Goal: Task Accomplishment & Management: Manage account settings

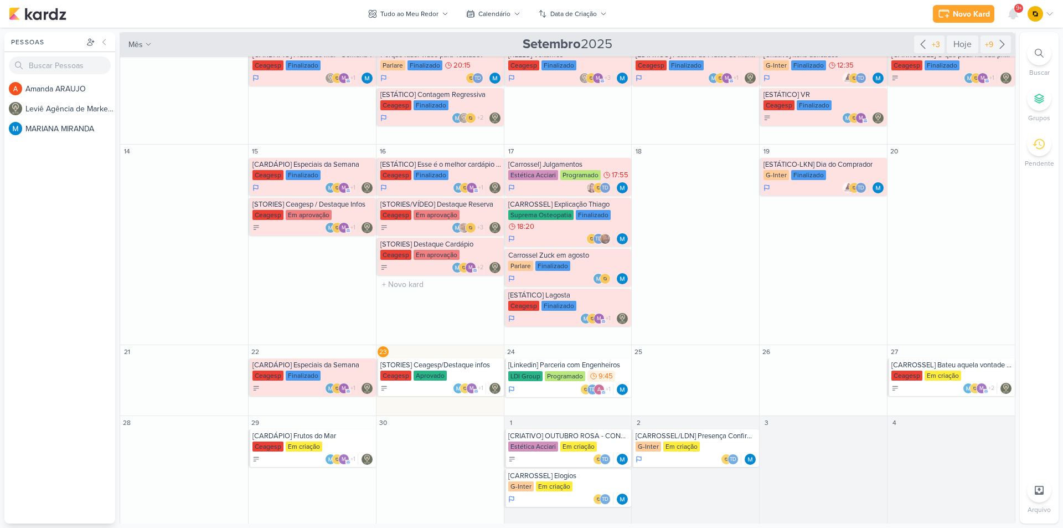
scroll to position [174, 0]
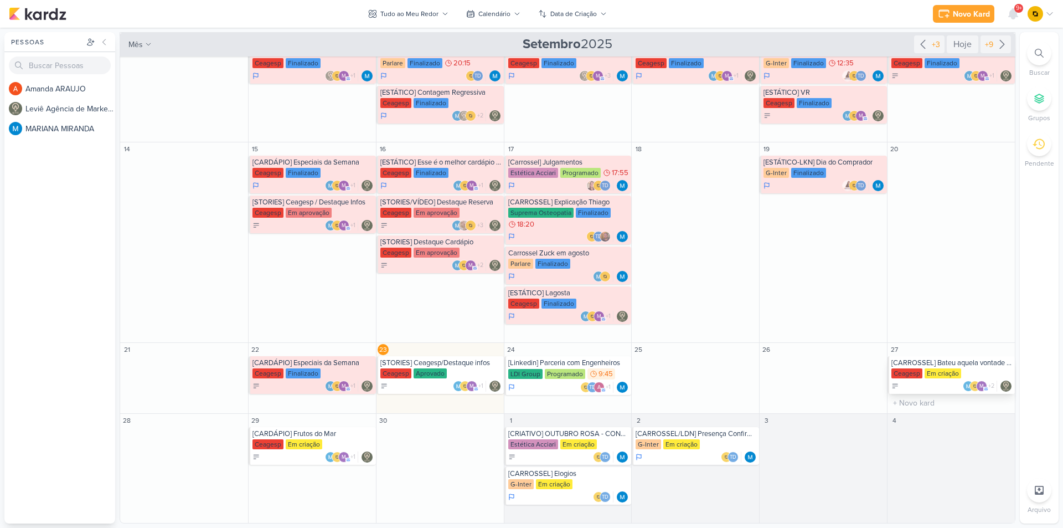
click at [969, 367] on div "[CARROSSEL] Bateu aquela vontade de frutos do mar? Vem para o Festival" at bounding box center [952, 362] width 121 height 9
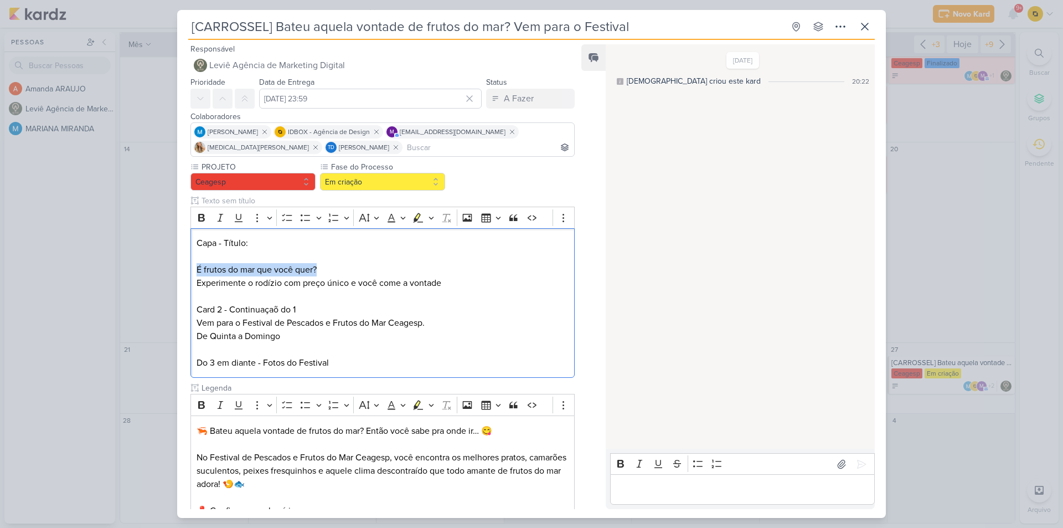
drag, startPoint x: 325, startPoint y: 269, endPoint x: 188, endPoint y: 272, distance: 137.4
click at [188, 272] on div "PROJETO [GEOGRAPHIC_DATA] Fase do Processo" at bounding box center [378, 405] width 402 height 488
copy p "É frutos do mar que você quer?"
drag, startPoint x: 441, startPoint y: 280, endPoint x: 197, endPoint y: 281, distance: 243.7
click at [197, 281] on p "Experimente o rodízio com preço único e você come a vontade Card 2 - Continuaça…" at bounding box center [383, 296] width 372 height 40
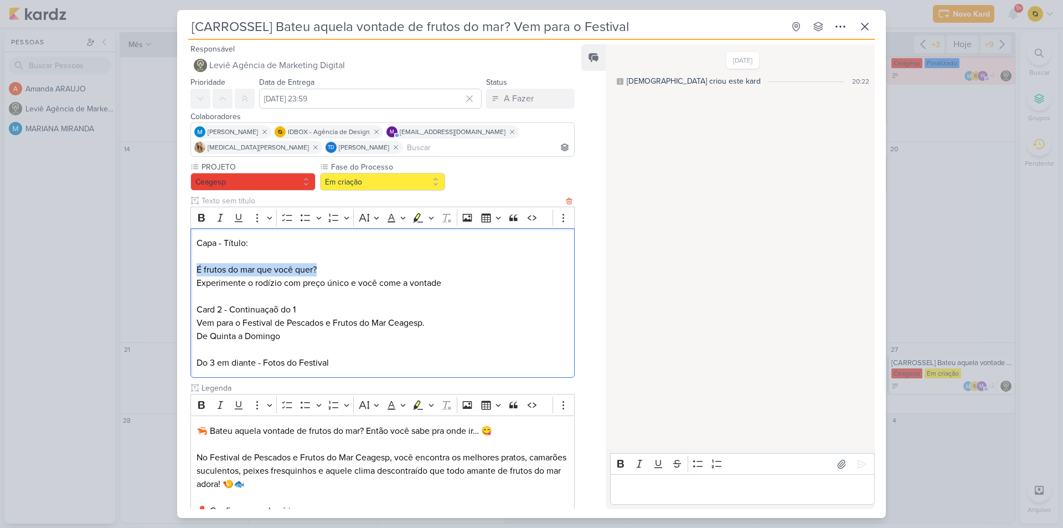
copy p "Experimente o rodízio com preço único e você come a vontade"
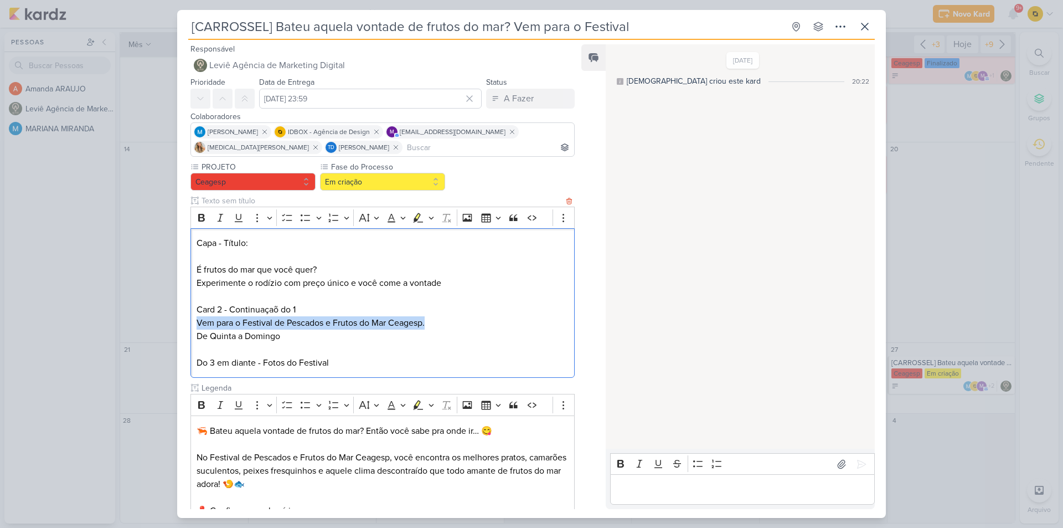
drag, startPoint x: 197, startPoint y: 324, endPoint x: 430, endPoint y: 317, distance: 233.8
click at [430, 317] on p "Vem para o Festival de Pescados e Frutos do Mar Ceagesp. De [GEOGRAPHIC_DATA]" at bounding box center [383, 329] width 372 height 27
copy p "Vem para o Festival de Pescados e Frutos do Mar Ceagesp."
drag, startPoint x: 246, startPoint y: 335, endPoint x: 189, endPoint y: 339, distance: 56.6
click at [189, 339] on div "PROJETO [GEOGRAPHIC_DATA] Fase do Processo" at bounding box center [378, 405] width 402 height 488
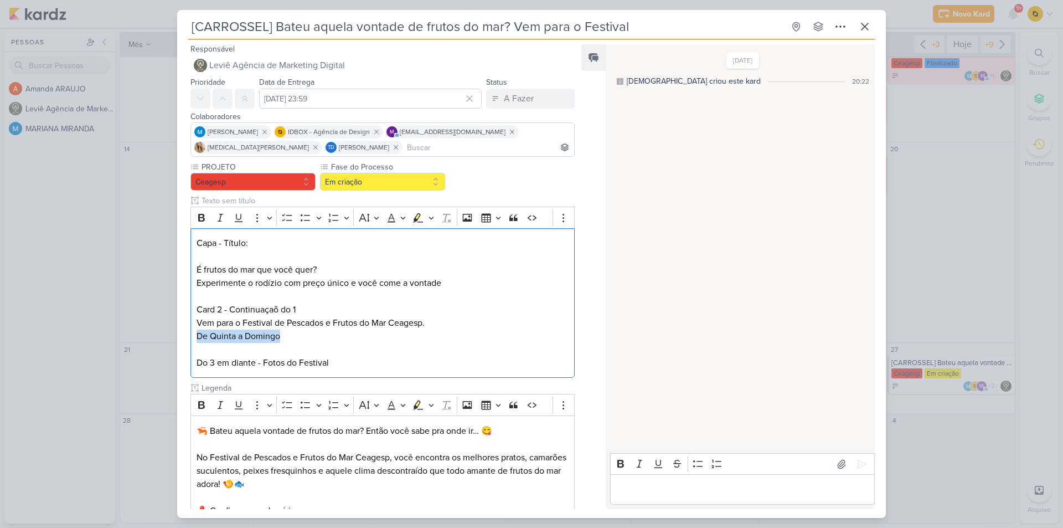
copy p "De Quinta a Domingo"
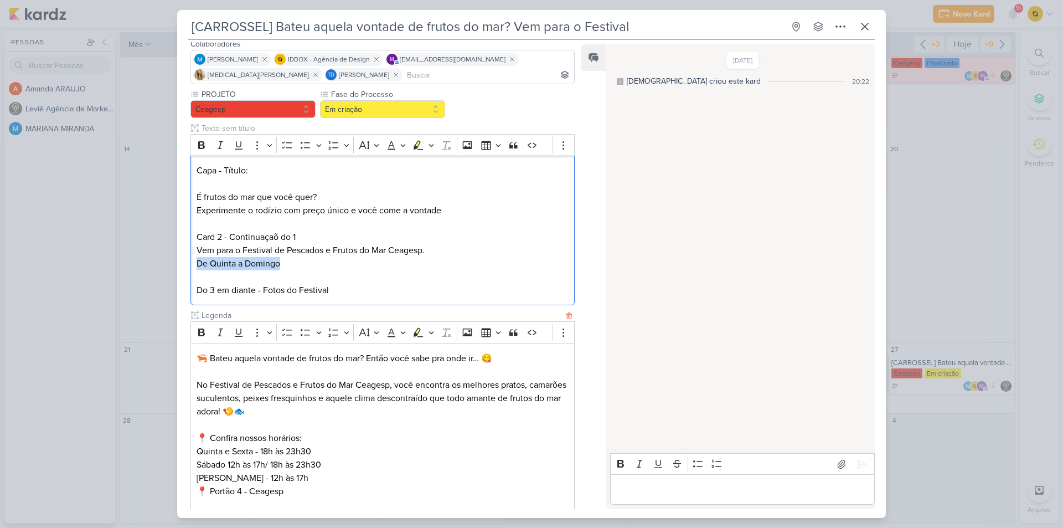
scroll to position [198, 0]
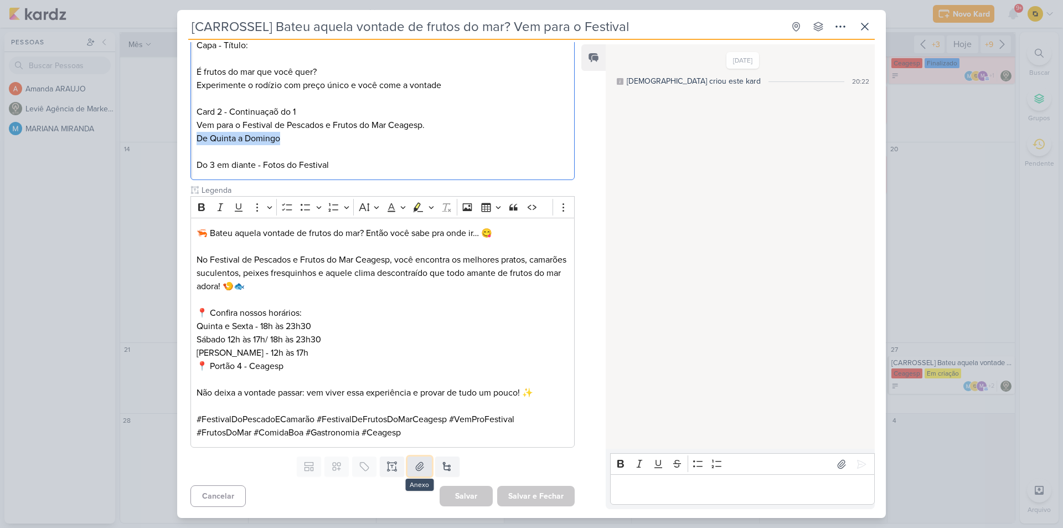
click at [414, 469] on icon at bounding box center [419, 466] width 11 height 11
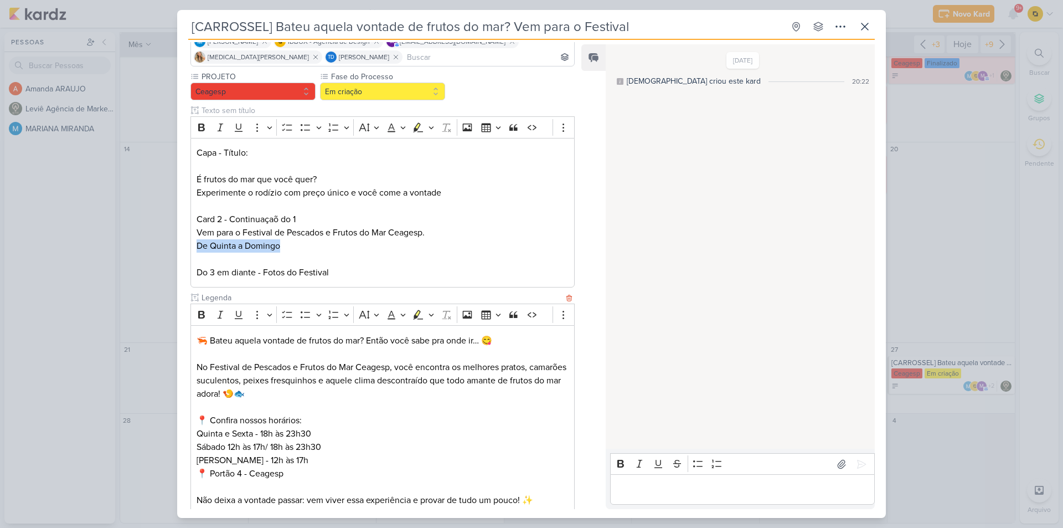
scroll to position [87, 0]
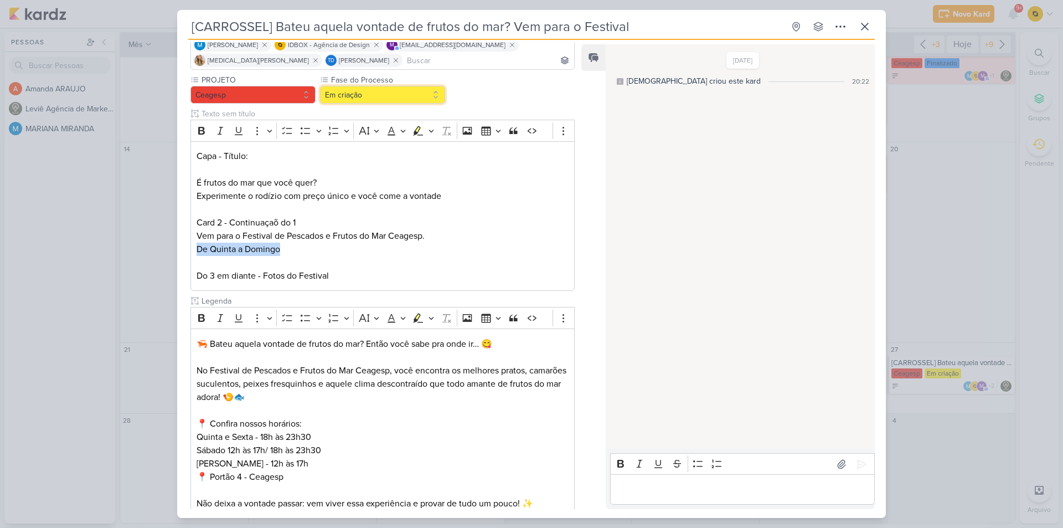
click at [381, 99] on button "Em criação" at bounding box center [382, 95] width 125 height 18
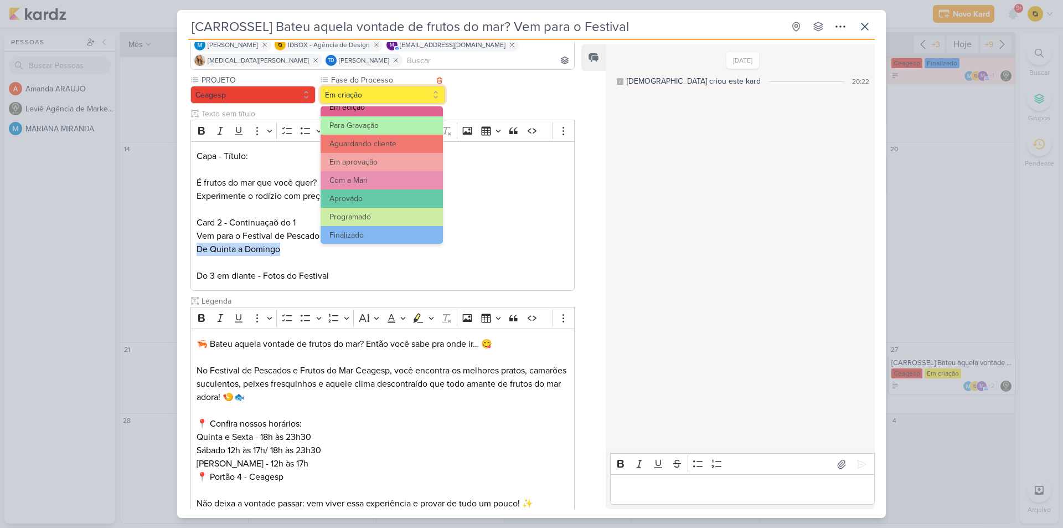
scroll to position [107, 0]
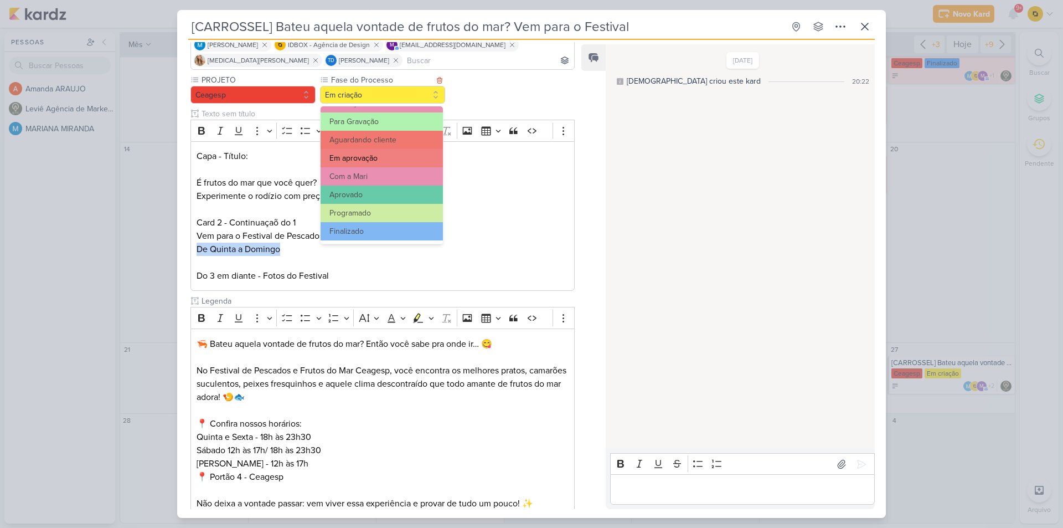
click at [377, 160] on button "Em aprovação" at bounding box center [382, 158] width 122 height 18
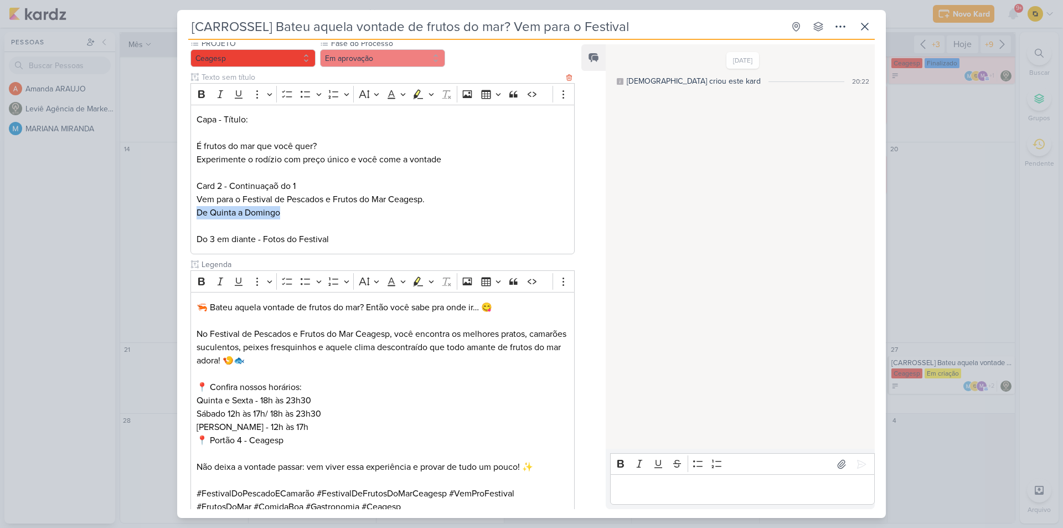
scroll to position [263, 0]
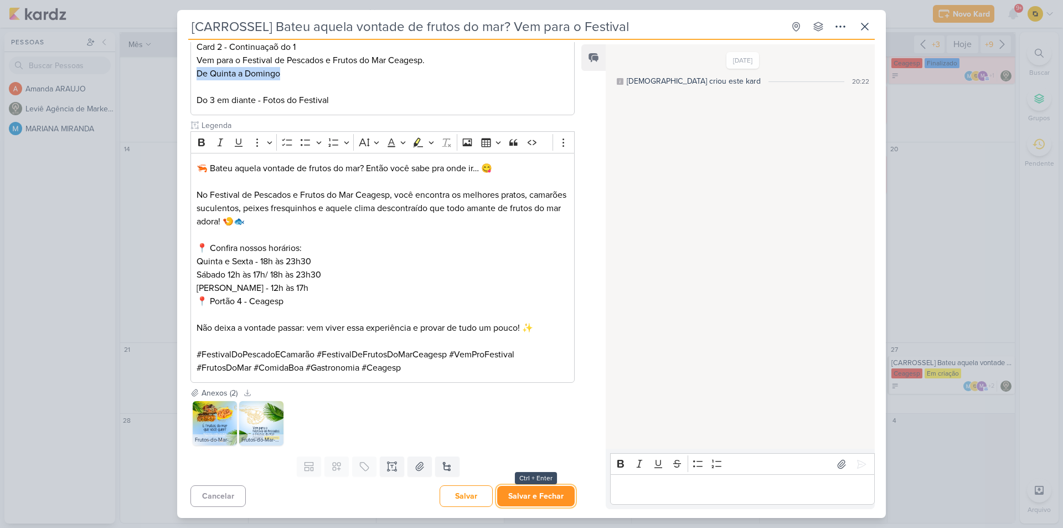
click at [515, 500] on button "Salvar e Fechar" at bounding box center [536, 496] width 78 height 20
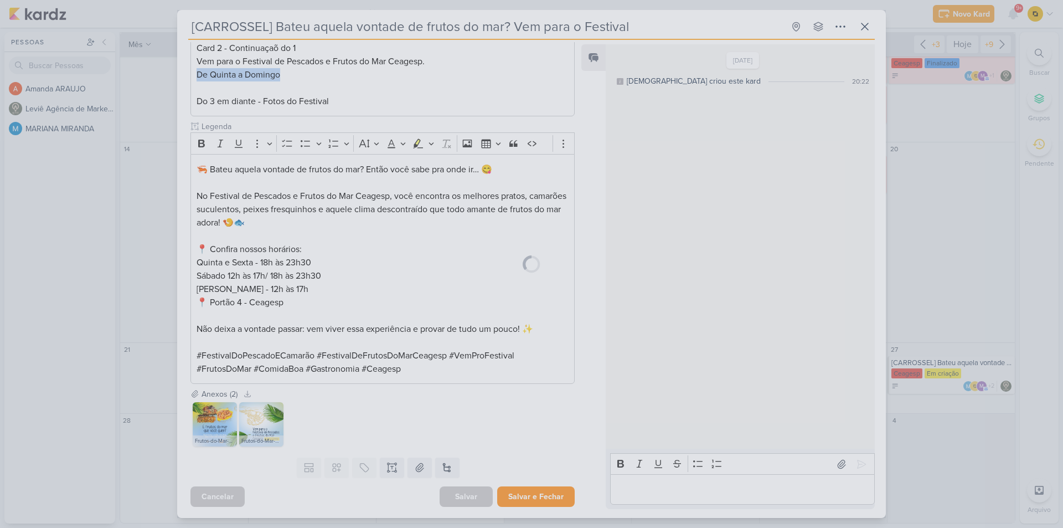
scroll to position [261, 0]
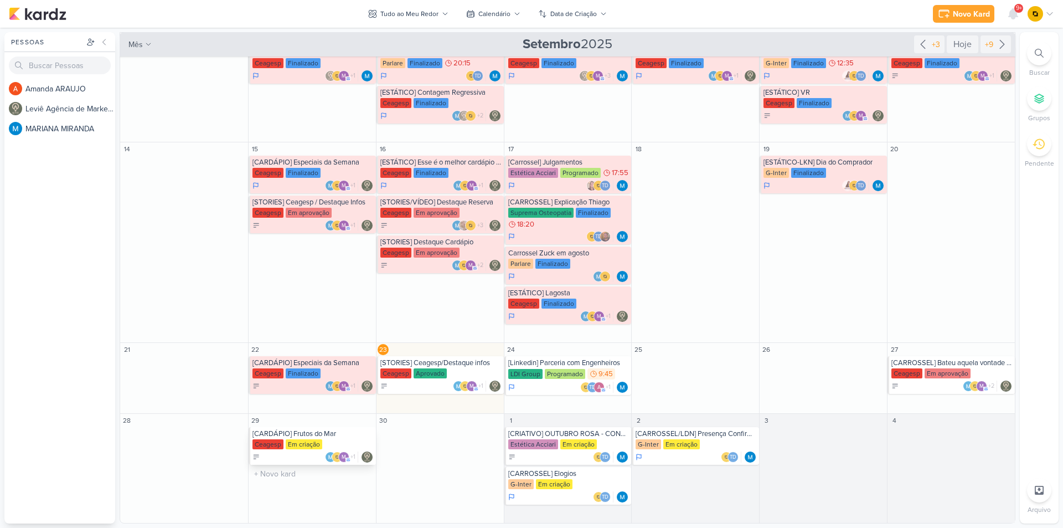
click at [295, 436] on div "[CARDÁPIO] Frutos do Mar" at bounding box center [313, 433] width 121 height 9
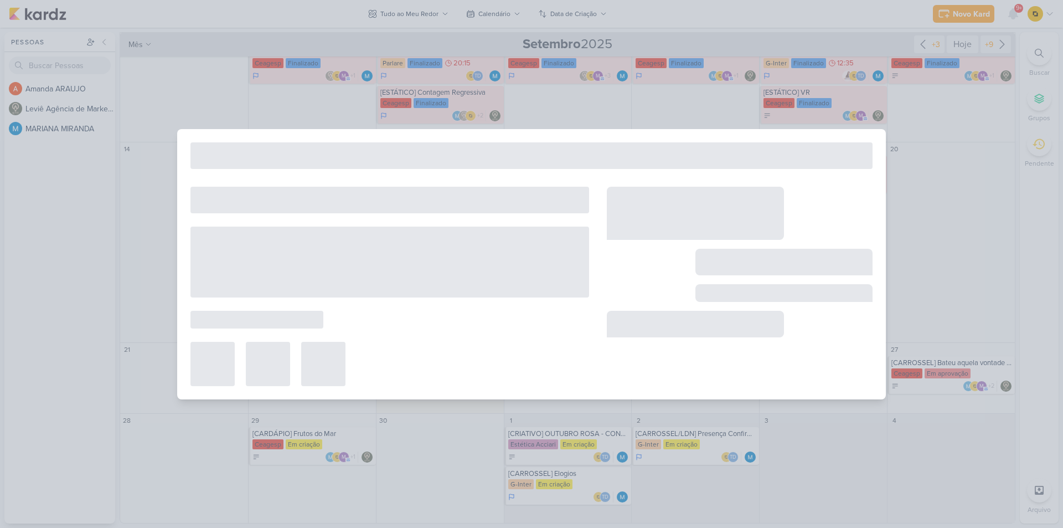
type input "[CARDÁPIO] Frutos do Mar"
type input "29 de setembro de 2025 às 23:59"
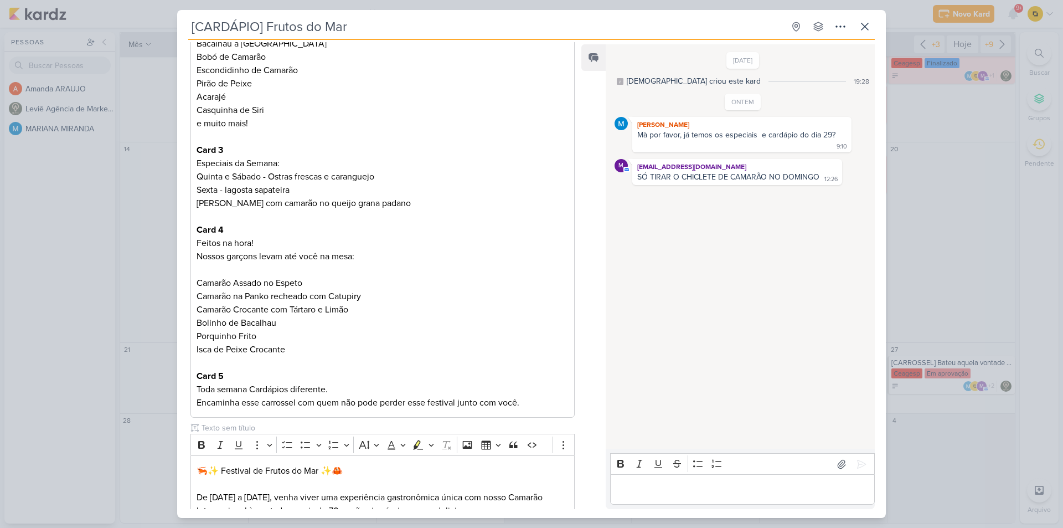
scroll to position [111, 0]
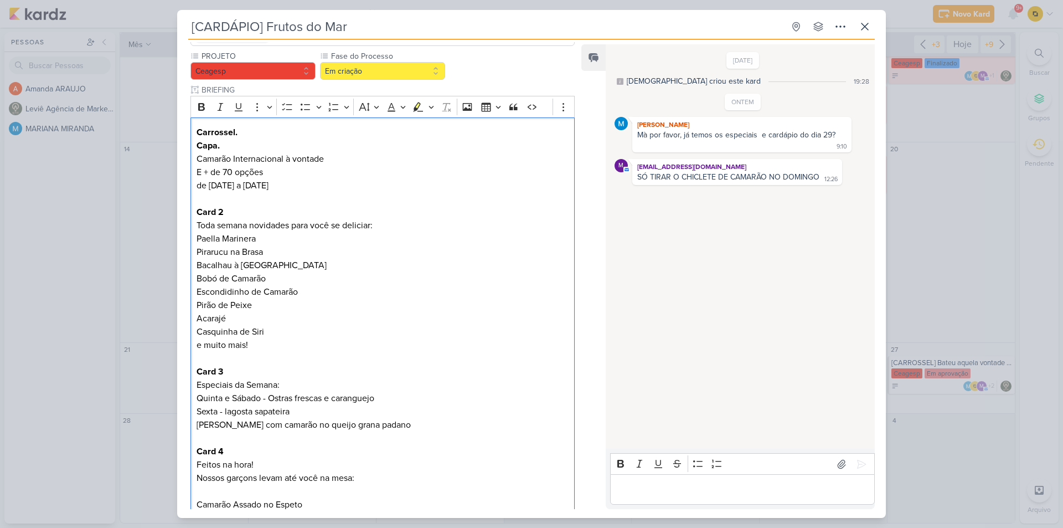
drag, startPoint x: 296, startPoint y: 159, endPoint x: 185, endPoint y: 157, distance: 110.8
click at [185, 157] on div "PROJETO [GEOGRAPHIC_DATA] Fase do Processo" at bounding box center [378, 487] width 402 height 874
copy p "Camarão Internacional à vontade"
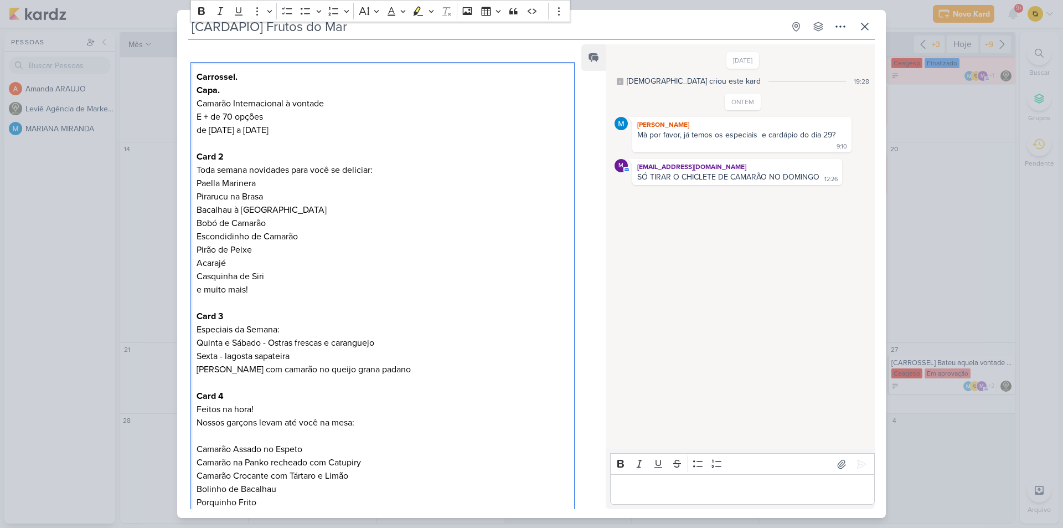
scroll to position [0, 0]
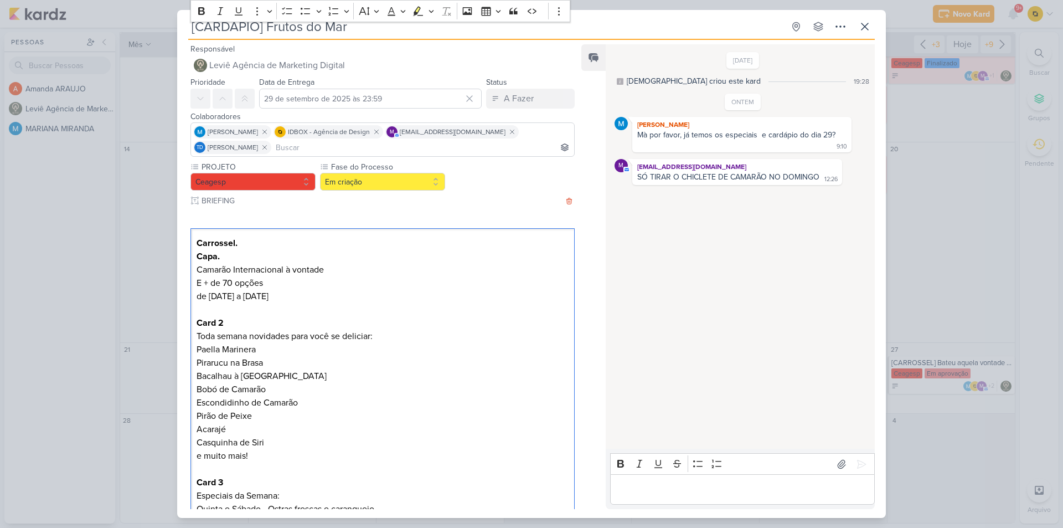
click at [327, 270] on p "Camarão Internacional à vontade E + de 70 opções" at bounding box center [383, 276] width 372 height 27
drag, startPoint x: 323, startPoint y: 269, endPoint x: 193, endPoint y: 269, distance: 130.1
click at [193, 269] on div "Carrossel. Capa. Camarão Internacional à vontade E + de 70 opções de [DATE] a […" at bounding box center [383, 489] width 384 height 522
copy p "Camarão Internacional à vontade"
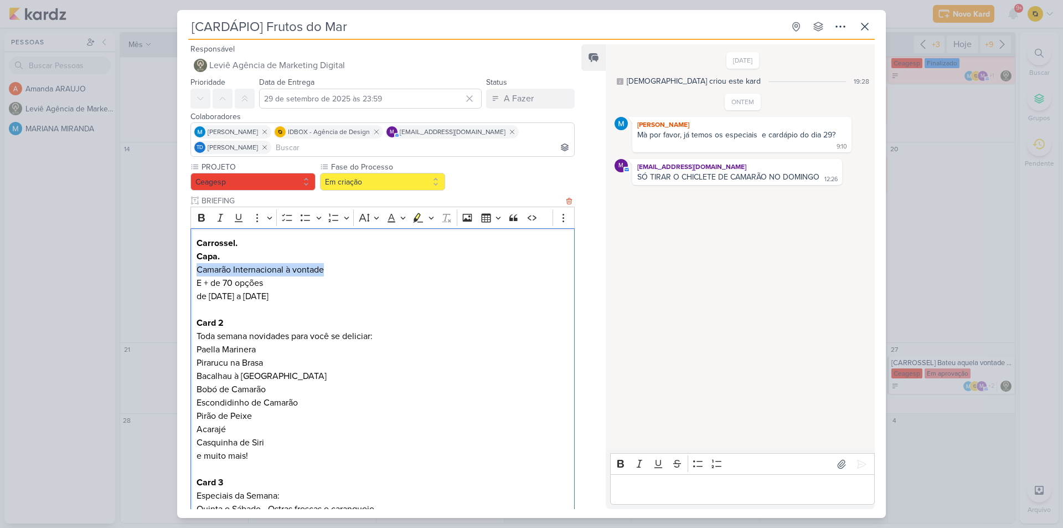
drag, startPoint x: 268, startPoint y: 284, endPoint x: 197, endPoint y: 286, distance: 71.5
click at [200, 287] on p "Camarão Internacional à vontade E + de 70 opções" at bounding box center [383, 276] width 372 height 27
drag, startPoint x: 193, startPoint y: 285, endPoint x: 265, endPoint y: 281, distance: 71.5
click at [265, 281] on div "Carrossel. Capa. Camarão Internacional à vontade E + de 70 opções de [DATE] a […" at bounding box center [383, 489] width 384 height 522
copy p "E + de 70 opções"
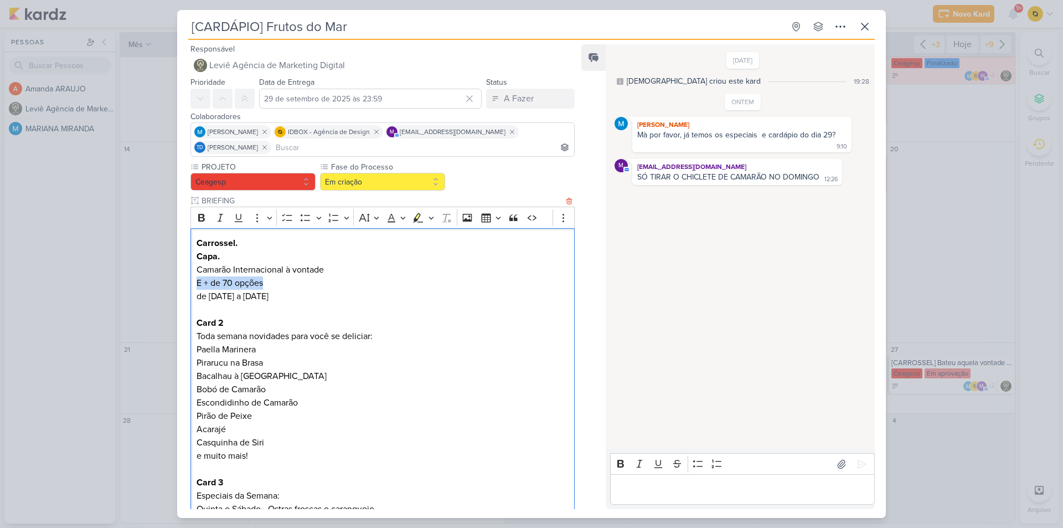
drag, startPoint x: 270, startPoint y: 297, endPoint x: 190, endPoint y: 299, distance: 79.8
copy p "de [DATE] a [DATE]"
drag, startPoint x: 380, startPoint y: 336, endPoint x: 255, endPoint y: 258, distance: 147.1
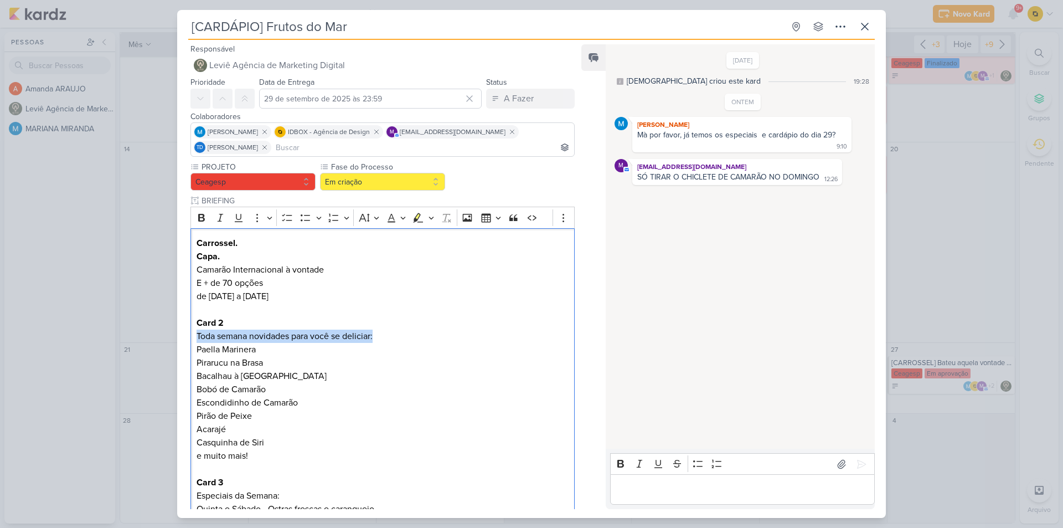
copy p "Toda semana novidades para você se deliciar:"
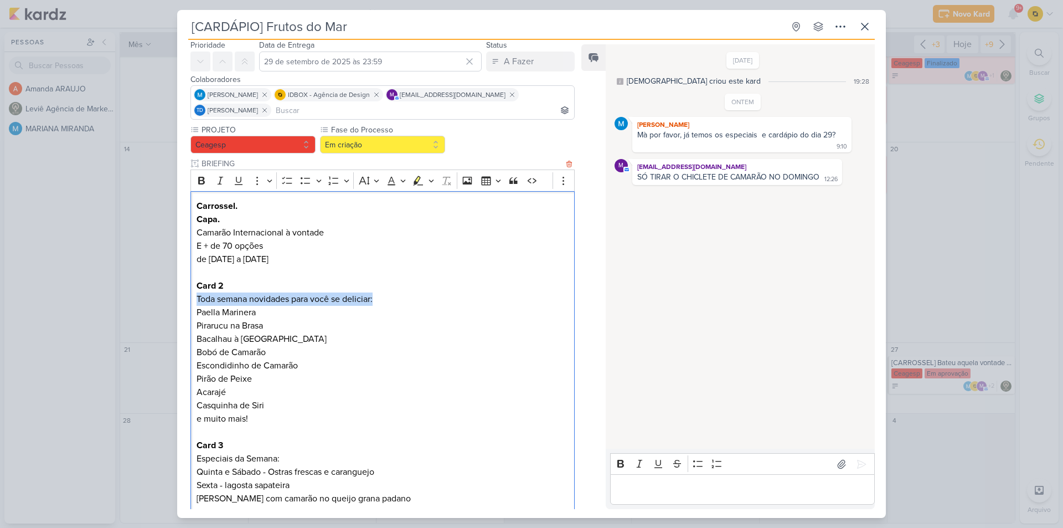
scroll to position [55, 0]
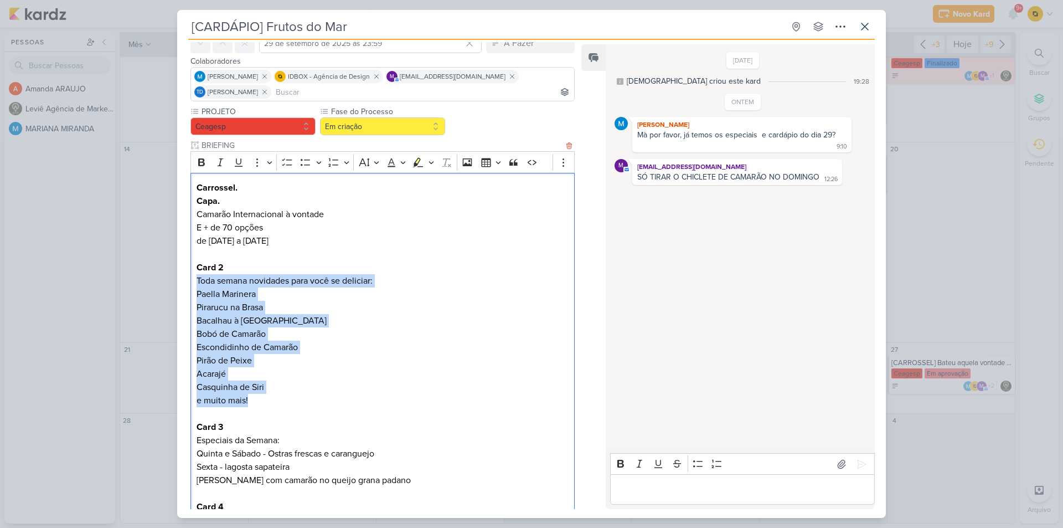
drag, startPoint x: 250, startPoint y: 403, endPoint x: 192, endPoint y: 283, distance: 132.8
click at [192, 283] on div "Carrossel. Capa. Camarão Internacional à vontade E + de 70 opções de [DATE] a […" at bounding box center [383, 434] width 384 height 522
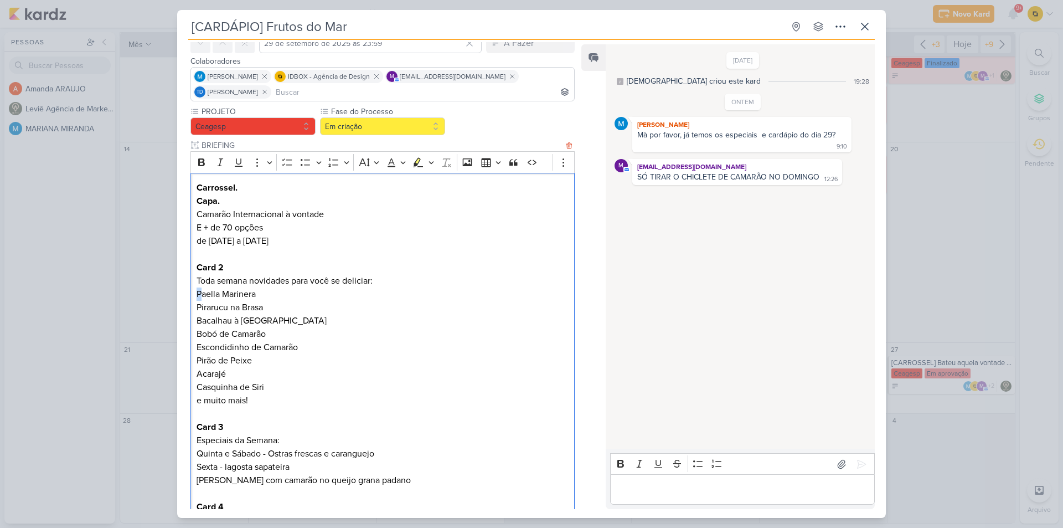
drag, startPoint x: 195, startPoint y: 294, endPoint x: 203, endPoint y: 300, distance: 10.3
click at [203, 300] on div "Carrossel. Capa. Camarão Internacional à vontade E + de 70 opções de [DATE] a […" at bounding box center [383, 434] width 384 height 522
click at [200, 293] on p "Paella Marinera Pirarucu na Brasa Bacalhau à Portuguesa Bobó de Camarão Escondi…" at bounding box center [383, 327] width 372 height 80
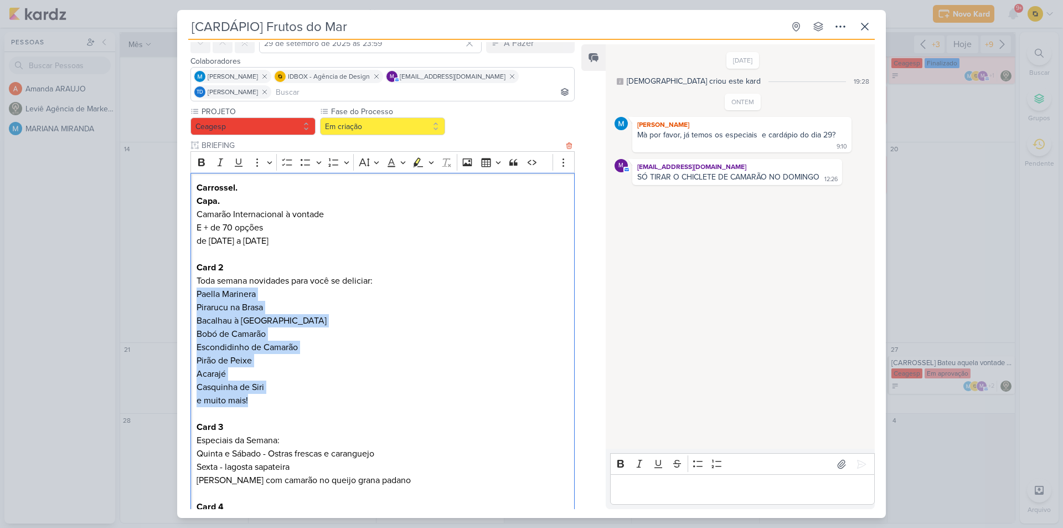
drag, startPoint x: 197, startPoint y: 292, endPoint x: 248, endPoint y: 403, distance: 121.9
click at [248, 403] on div "Carrossel. Capa. Camarão Internacional à vontade E + de 70 opções de [DATE] a […" at bounding box center [383, 434] width 384 height 522
copy div "Paella Marinera Pirarucu na Brasa Bacalhau à Portuguesa Bobó de Camarão Escondi…"
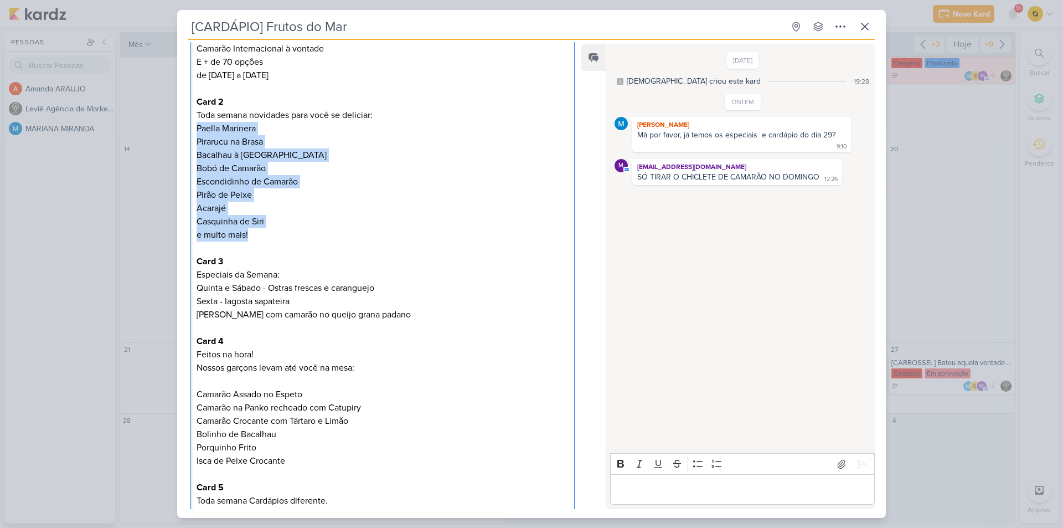
scroll to position [222, 0]
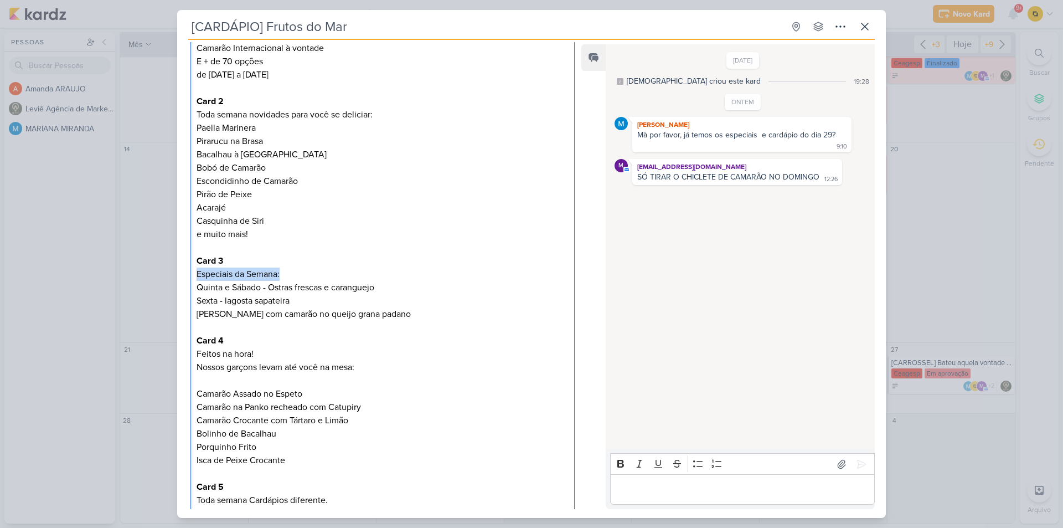
drag, startPoint x: 282, startPoint y: 273, endPoint x: 193, endPoint y: 275, distance: 88.6
click at [193, 275] on div "Carrossel. Capa. Camarão Internacional à vontade E + de 70 opções de [DATE] a […" at bounding box center [383, 268] width 384 height 522
drag, startPoint x: 269, startPoint y: 287, endPoint x: 379, endPoint y: 293, distance: 109.8
click at [379, 293] on p "Quinta e Sábado - Ostras frescas e caranguejo Sexta - lagosta sapateira Domingo…" at bounding box center [383, 301] width 372 height 40
drag, startPoint x: 260, startPoint y: 287, endPoint x: 182, endPoint y: 284, distance: 78.2
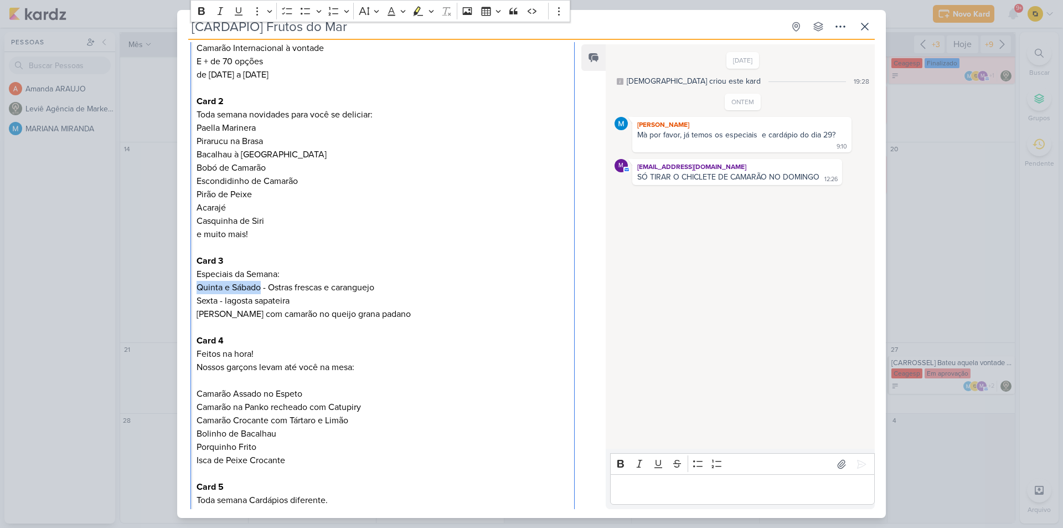
click at [182, 284] on div "PROJETO [GEOGRAPHIC_DATA] Fase do Processo" at bounding box center [378, 377] width 402 height 874
drag, startPoint x: 278, startPoint y: 302, endPoint x: 232, endPoint y: 298, distance: 46.2
click at [232, 298] on p "Quinta e Sábado - Ostras frescas e caranguejo Sexta - lagosta sapateira Domingo…" at bounding box center [383, 301] width 372 height 40
drag, startPoint x: 240, startPoint y: 315, endPoint x: 425, endPoint y: 318, distance: 185.0
click at [425, 318] on p "Quinta e Sábado - Ostras frescas e caranguejo Sexta - lagosta sapateira Domingo…" at bounding box center [383, 301] width 372 height 40
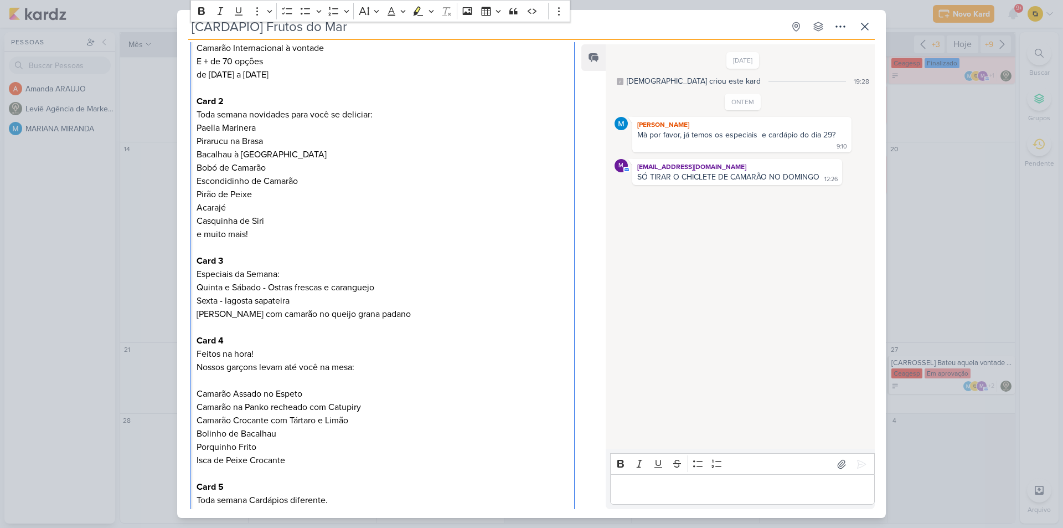
click at [225, 311] on p "Quinta e Sábado - Ostras frescas e caranguejo Sexta - lagosta sapateira Domingo…" at bounding box center [383, 301] width 372 height 40
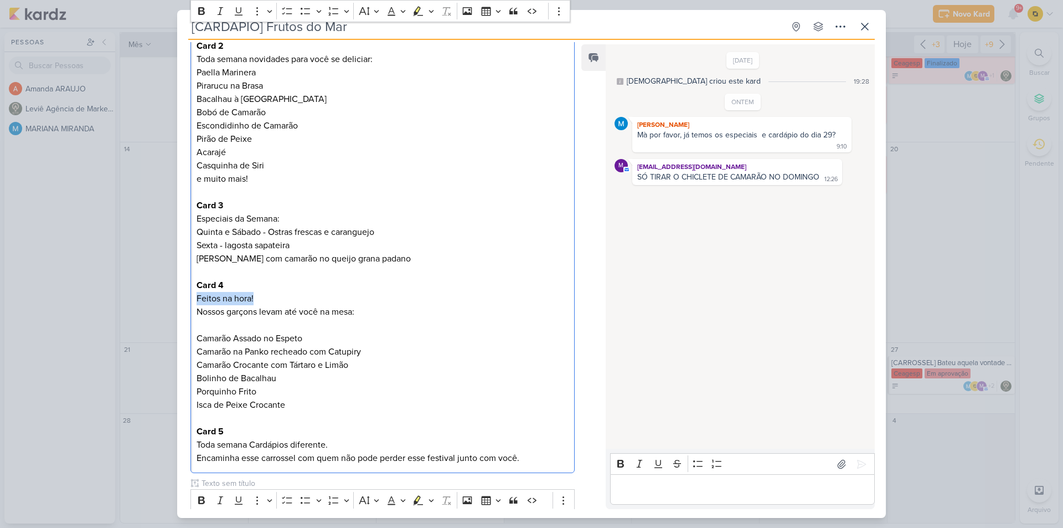
drag, startPoint x: 248, startPoint y: 299, endPoint x: 192, endPoint y: 297, distance: 56.0
click at [192, 297] on div "Carrossel. Capa. Camarão Internacional à vontade E + de 70 opções de [DATE] a […" at bounding box center [383, 212] width 384 height 522
drag, startPoint x: 359, startPoint y: 313, endPoint x: 168, endPoint y: 310, distance: 191.1
click at [168, 310] on div "[CARDÁPIO] Frutos do Mar Criado por [DEMOGRAPHIC_DATA]" at bounding box center [531, 264] width 1063 height 528
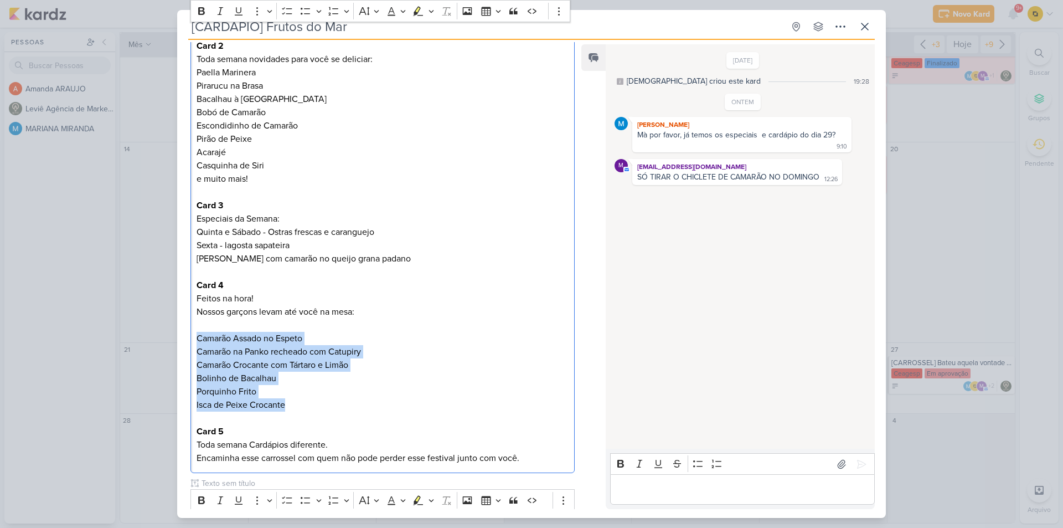
drag, startPoint x: 197, startPoint y: 336, endPoint x: 284, endPoint y: 401, distance: 108.4
click at [284, 401] on p "Camarão Assado no Espeto Camarão na Panko recheado com Catupiry Camarão Crocant…" at bounding box center [383, 364] width 372 height 93
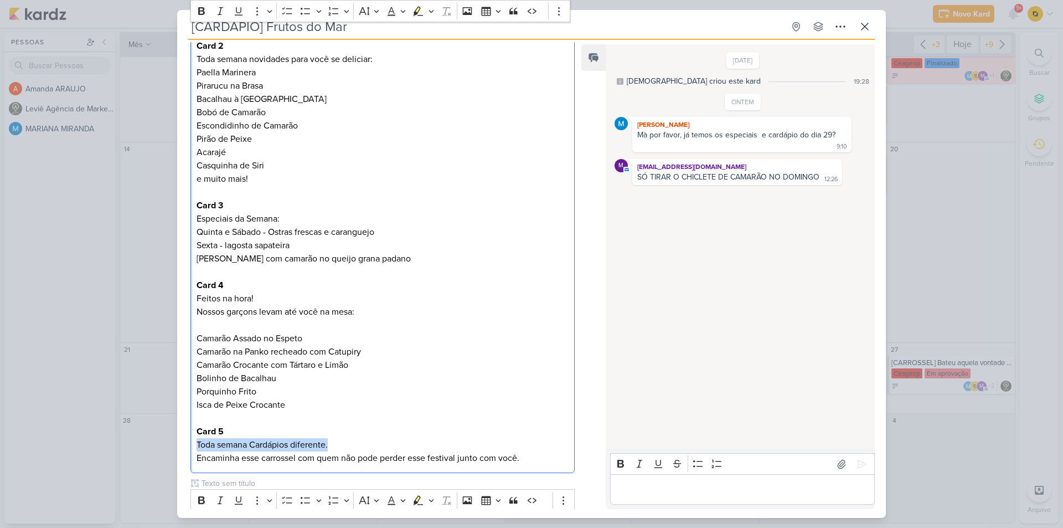
drag, startPoint x: 338, startPoint y: 444, endPoint x: 198, endPoint y: 444, distance: 140.1
click at [198, 444] on p "Card 5 Toda semana Cardápios diferente." at bounding box center [383, 438] width 372 height 27
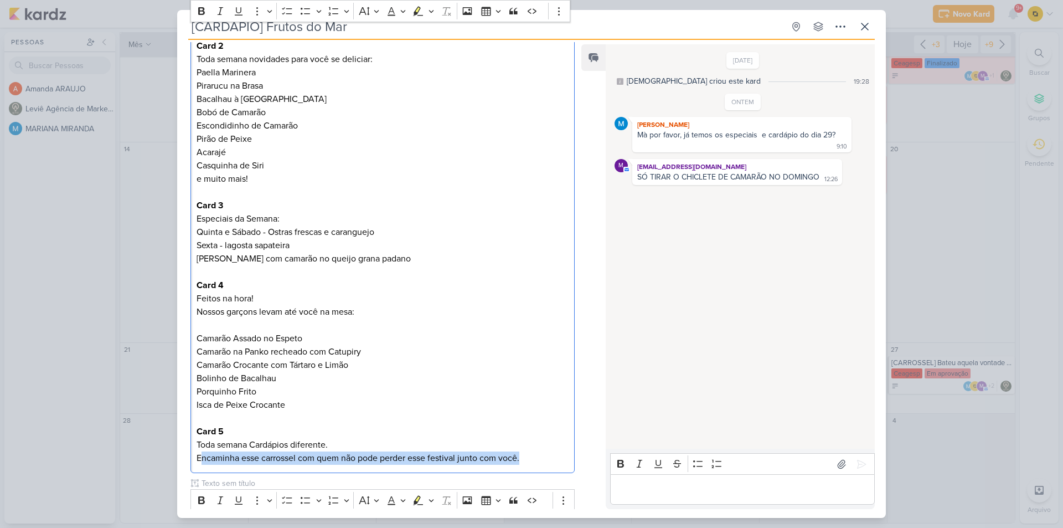
drag, startPoint x: 199, startPoint y: 462, endPoint x: 532, endPoint y: 457, distance: 332.3
click at [532, 457] on p "Encaminha esse carrossel com quem não pode perder esse festival junto com você." at bounding box center [383, 457] width 372 height 13
click at [208, 456] on p "Encaminha esse carrossel com quem não pode perder esse festival junto com você." at bounding box center [383, 457] width 372 height 13
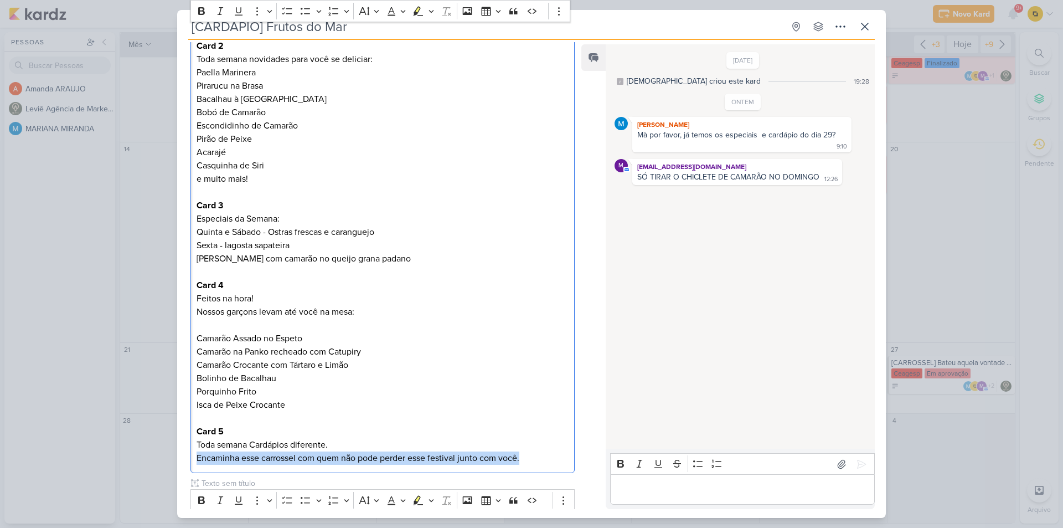
click at [208, 456] on p "Encaminha esse carrossel com quem não pode perder esse festival junto com você." at bounding box center [383, 457] width 372 height 13
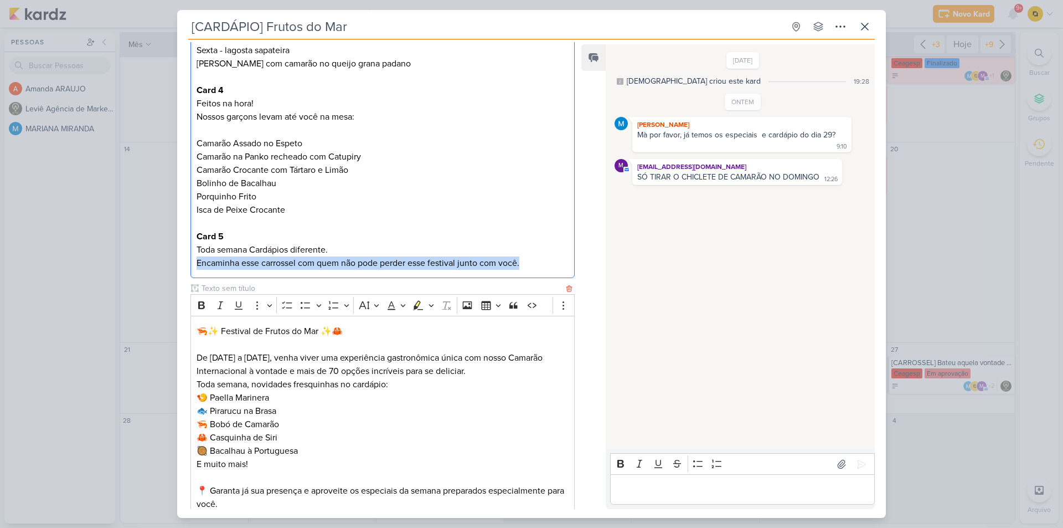
scroll to position [583, 0]
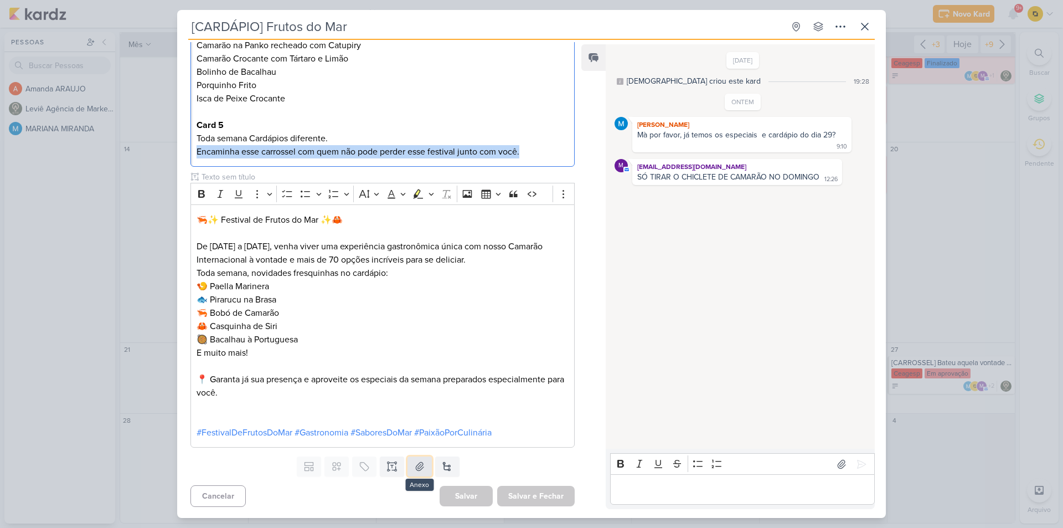
click at [416, 469] on icon at bounding box center [420, 466] width 8 height 8
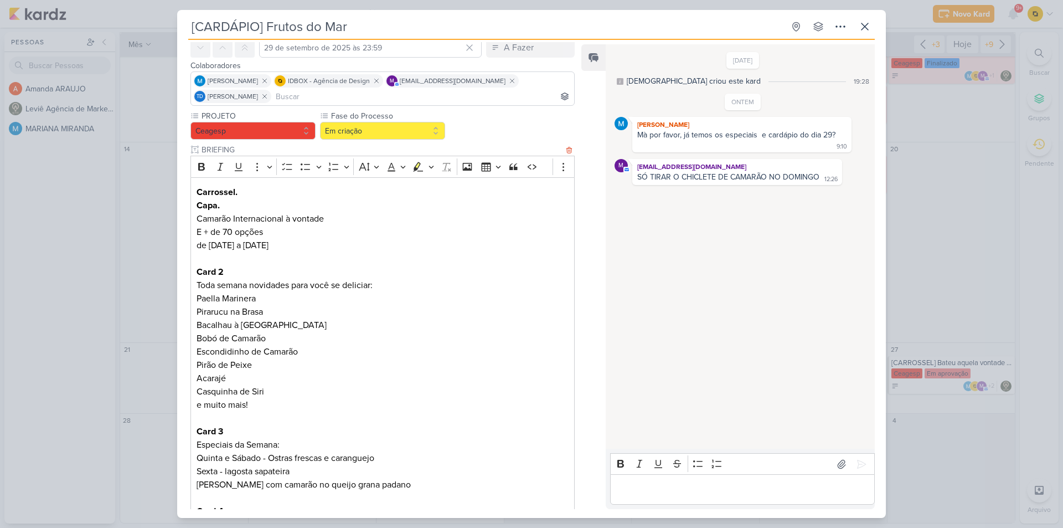
scroll to position [0, 0]
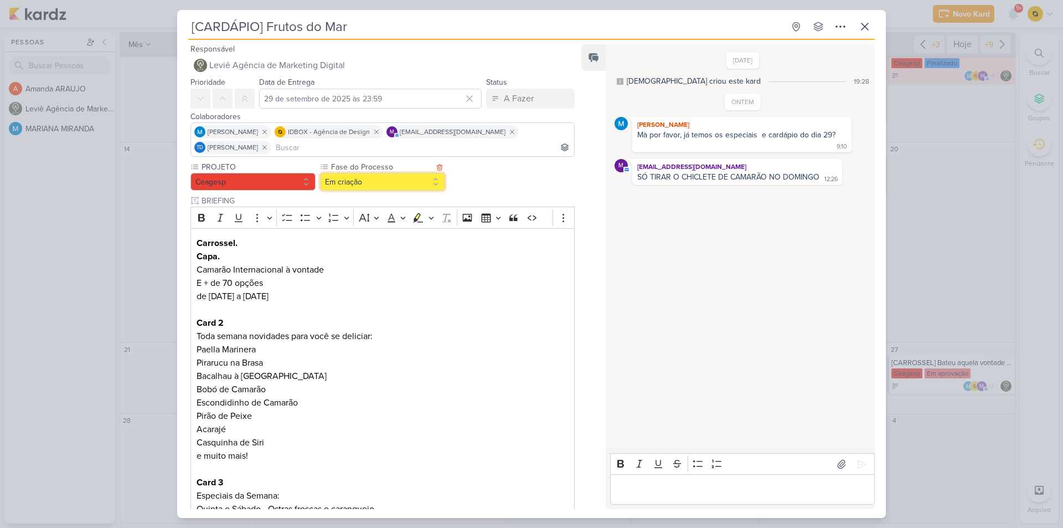
click at [394, 176] on button "Em criação" at bounding box center [382, 182] width 125 height 18
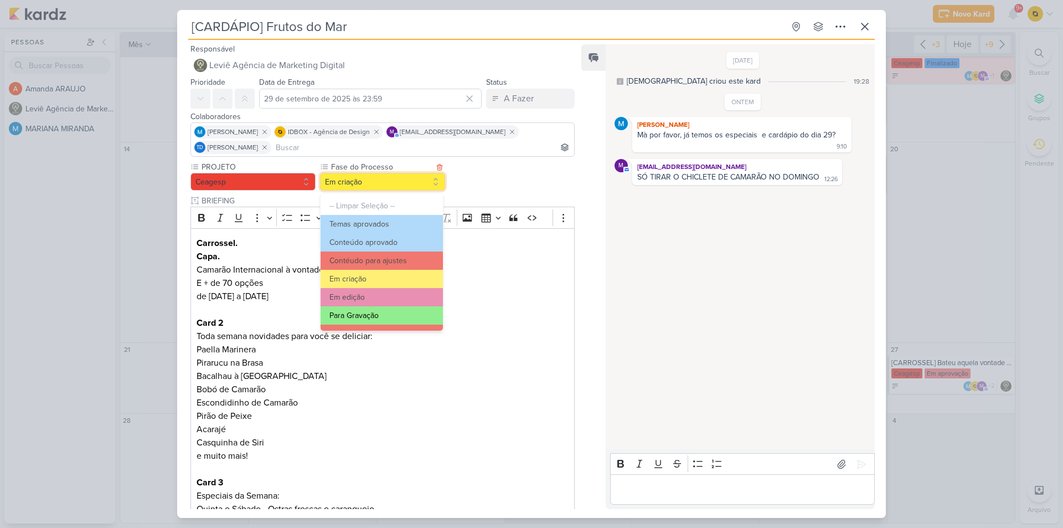
scroll to position [55, 0]
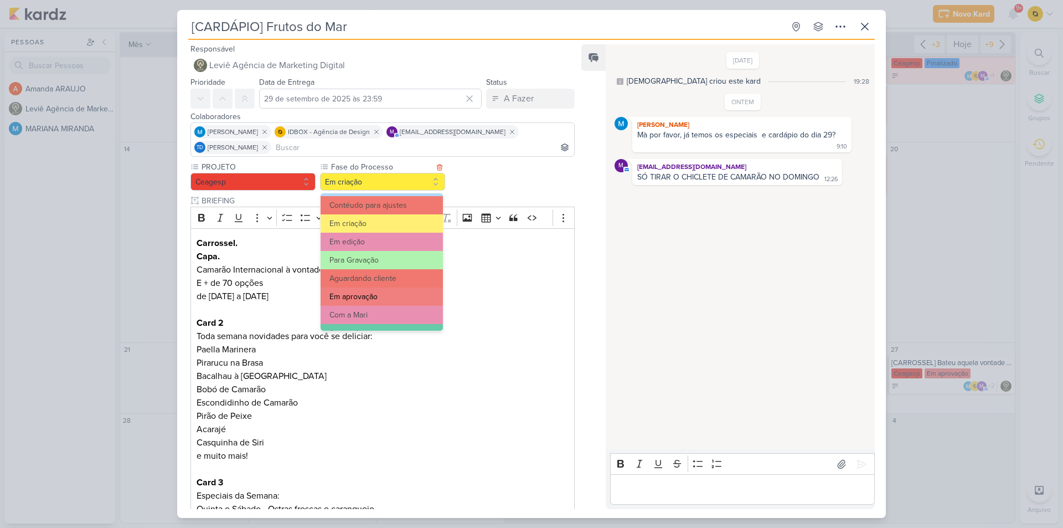
click at [388, 301] on button "Em aprovação" at bounding box center [382, 296] width 122 height 18
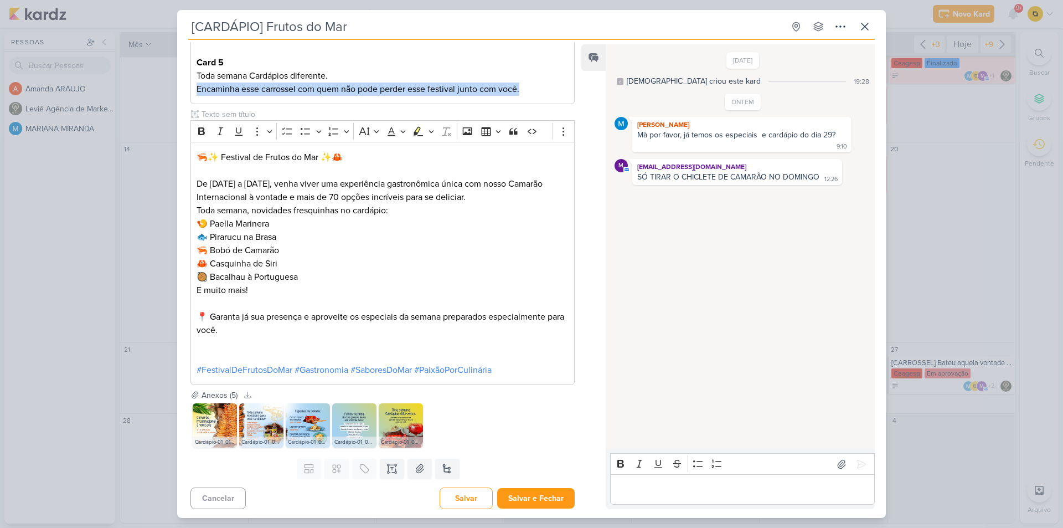
scroll to position [648, 0]
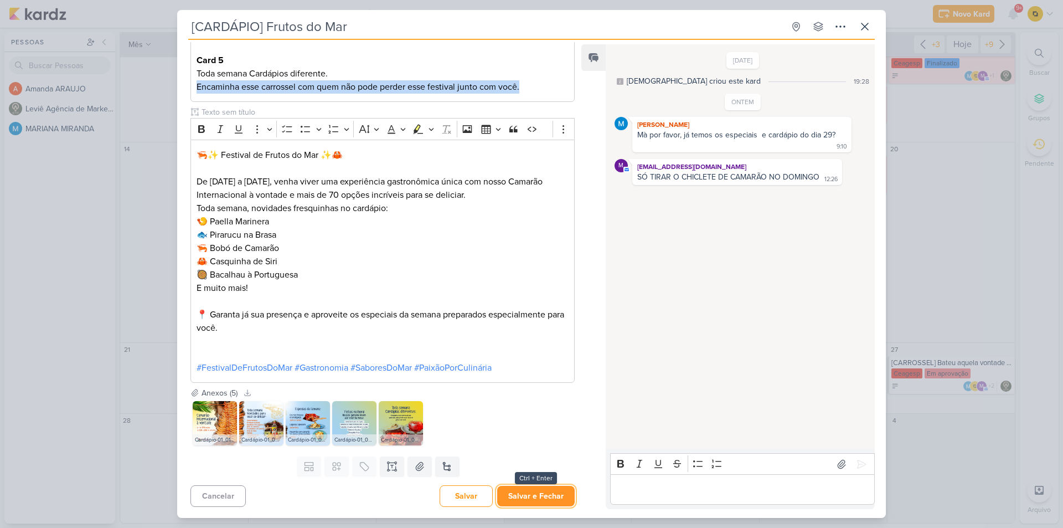
click at [528, 493] on button "Salvar e Fechar" at bounding box center [536, 496] width 78 height 20
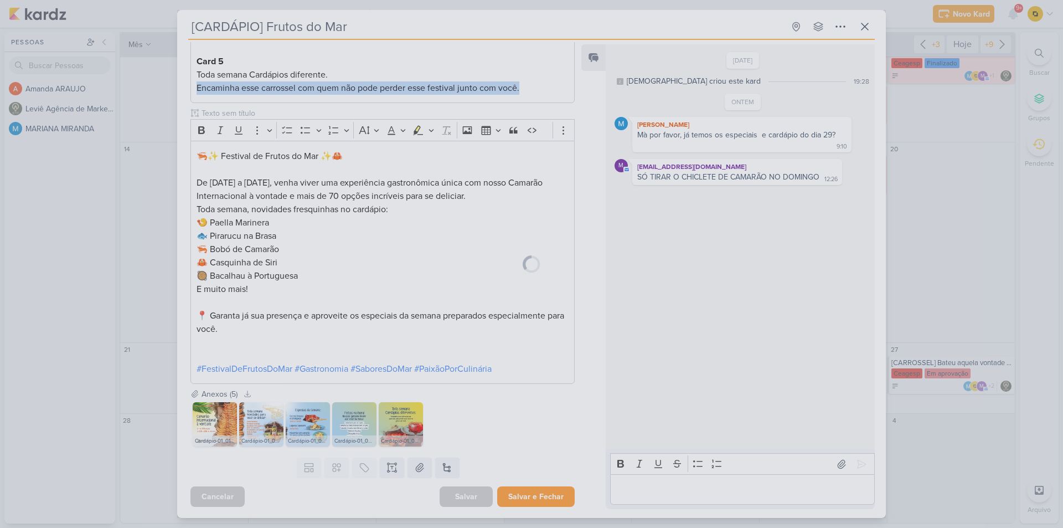
scroll to position [647, 0]
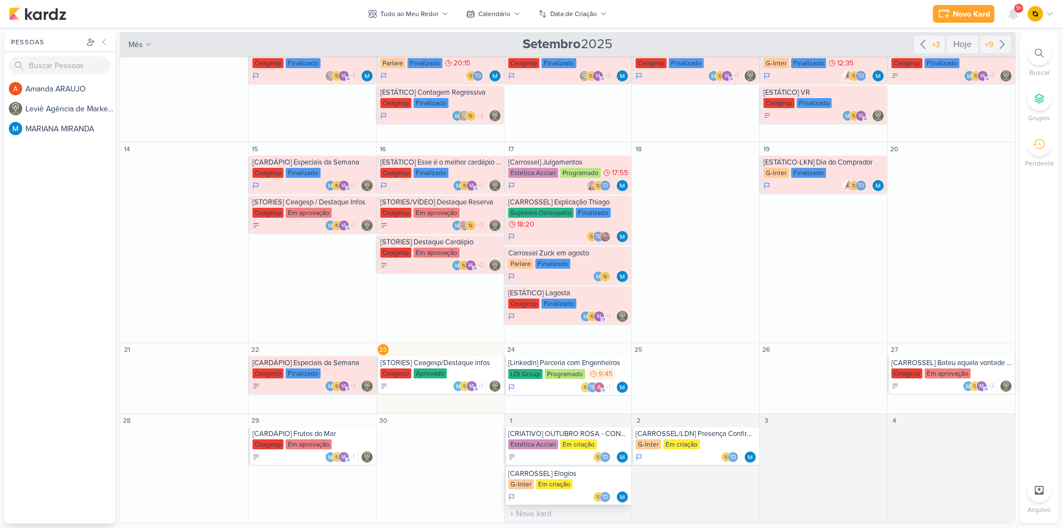
click at [581, 473] on div "[CARROSSEL] Elogios" at bounding box center [568, 473] width 121 height 9
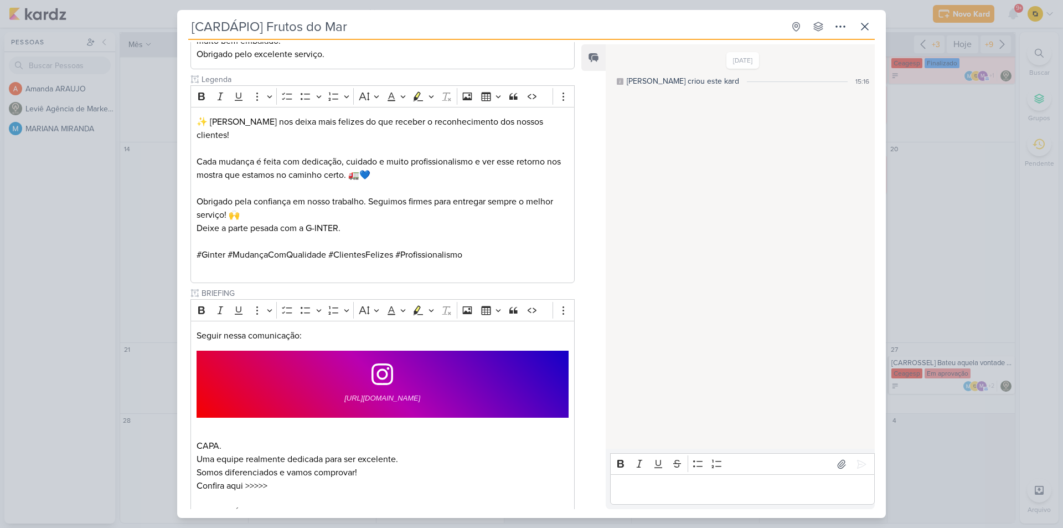
type input "[CARROSSEL] Elogios"
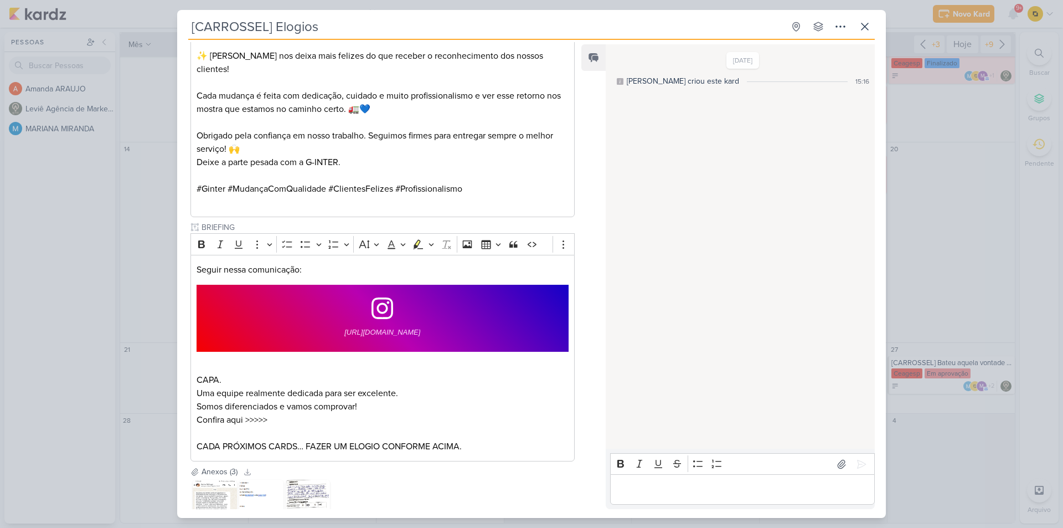
scroll to position [720, 0]
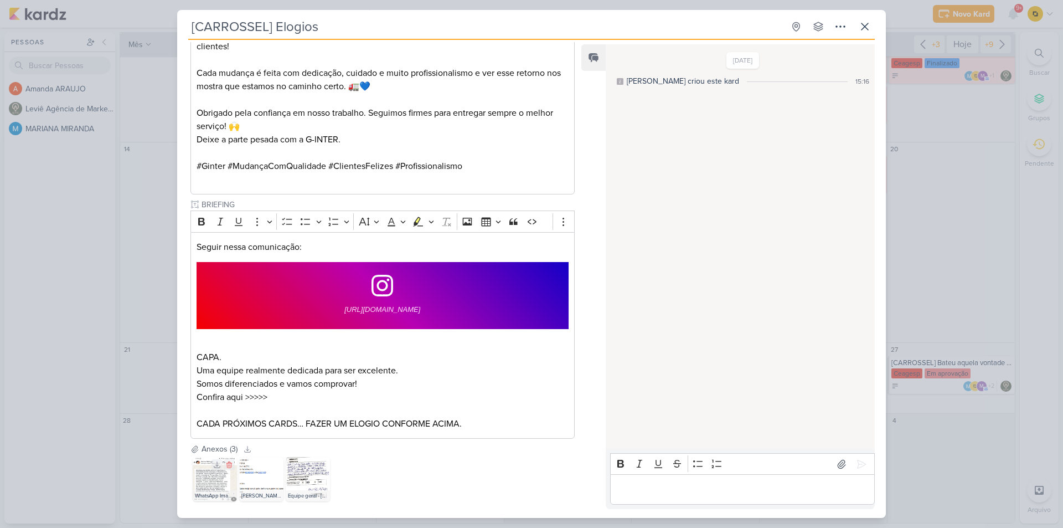
click at [217, 464] on img at bounding box center [215, 479] width 44 height 44
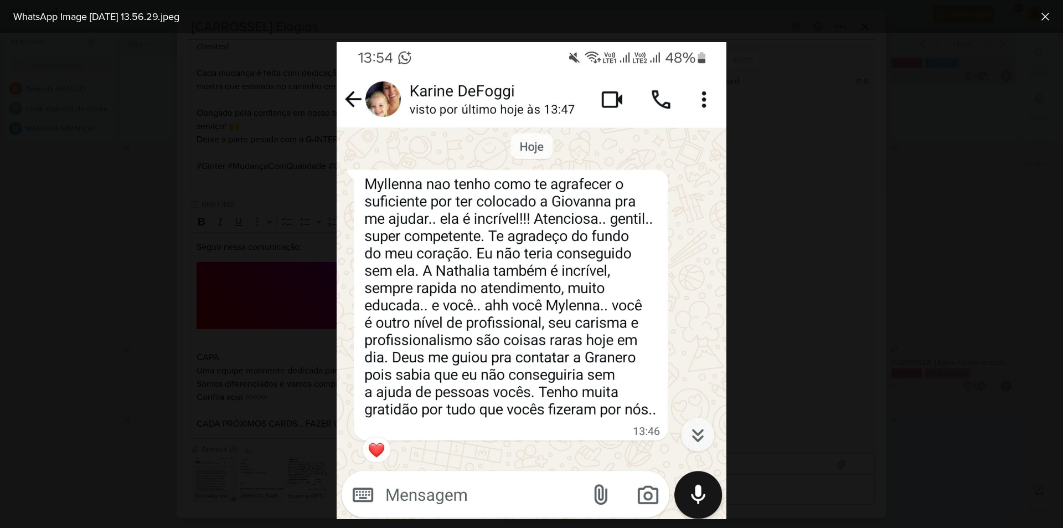
click at [275, 356] on div at bounding box center [531, 280] width 1063 height 495
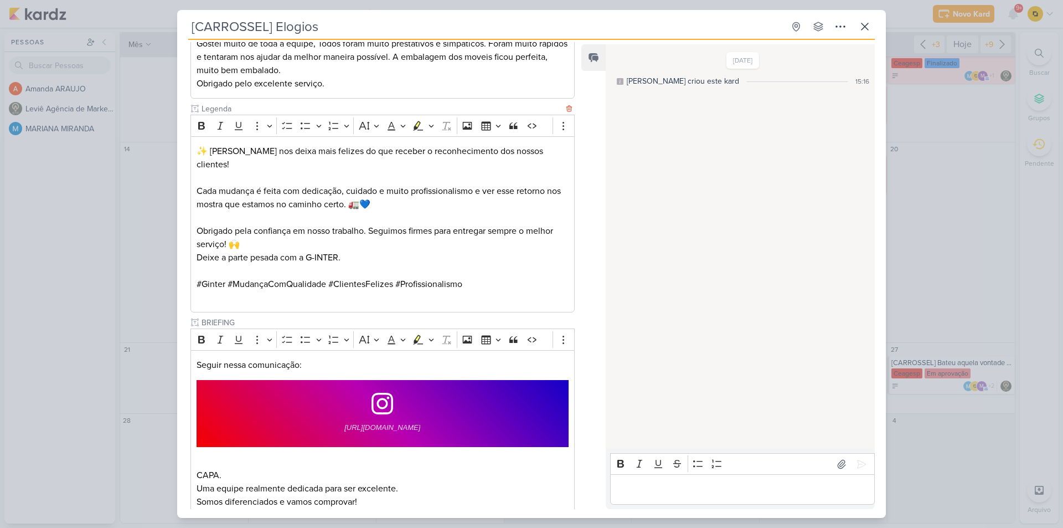
scroll to position [763, 0]
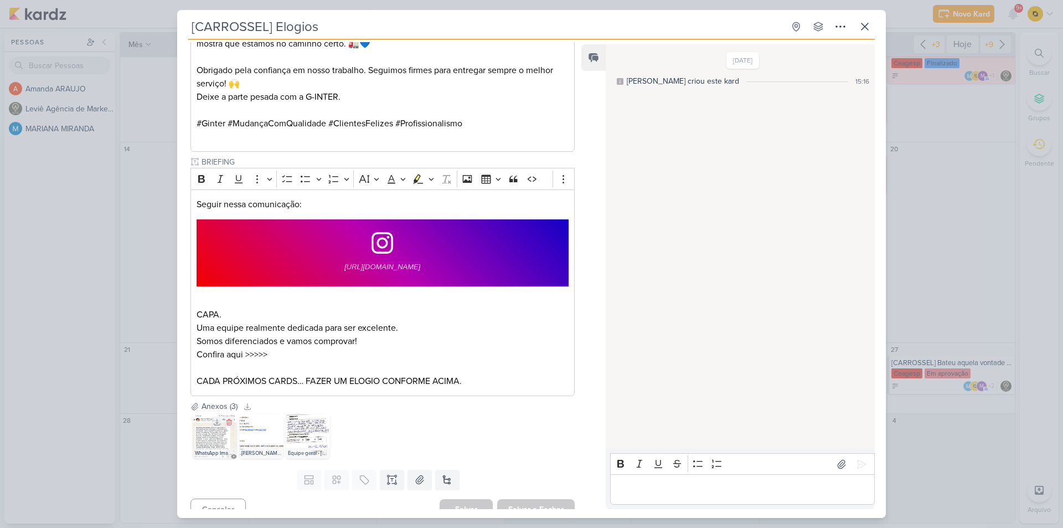
click at [212, 421] on img at bounding box center [215, 436] width 44 height 44
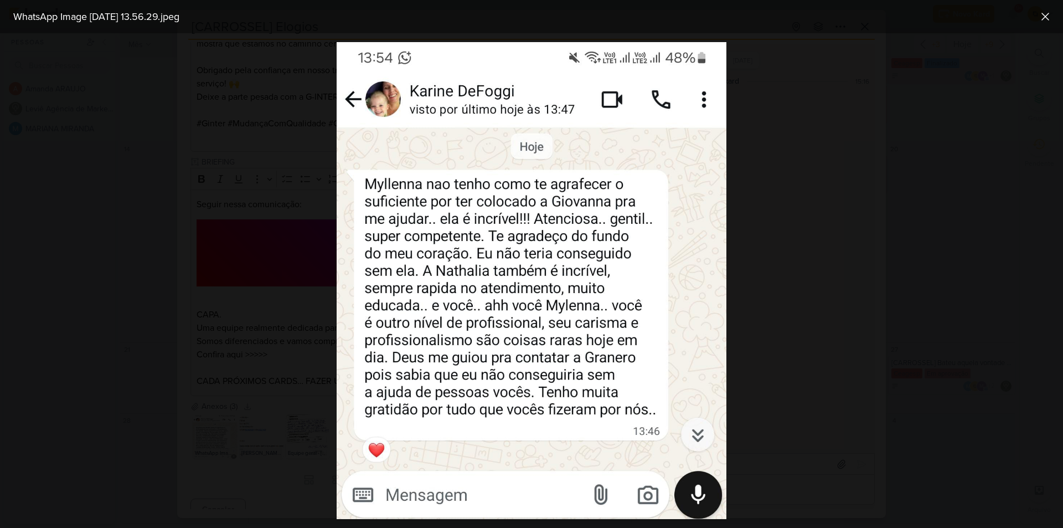
click at [214, 420] on div at bounding box center [531, 280] width 1063 height 495
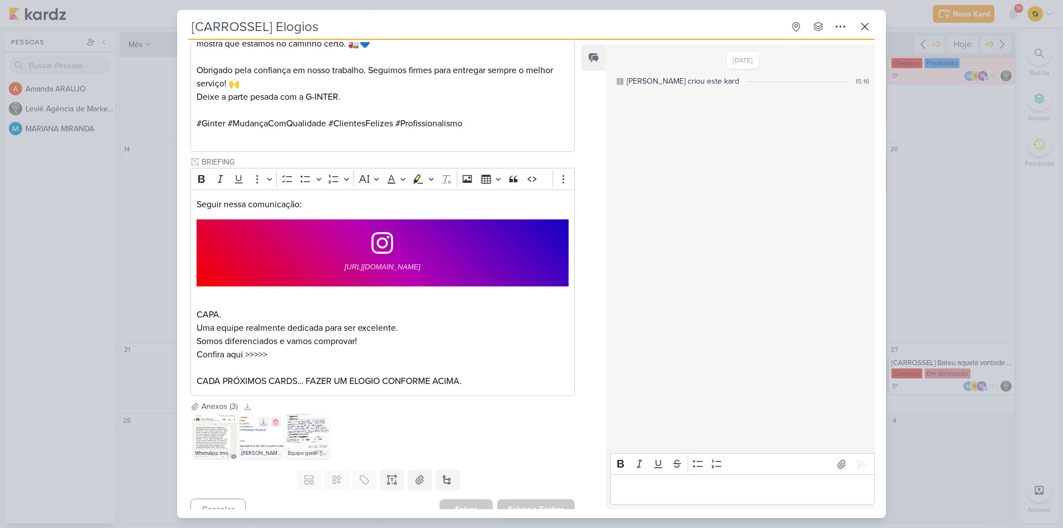
click at [268, 425] on img at bounding box center [261, 436] width 44 height 44
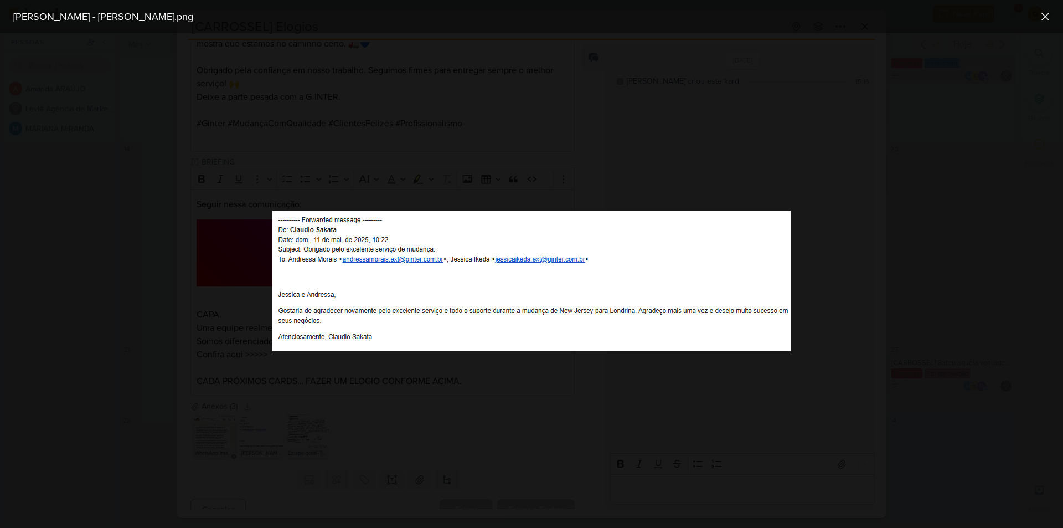
click at [223, 417] on div at bounding box center [531, 280] width 1063 height 495
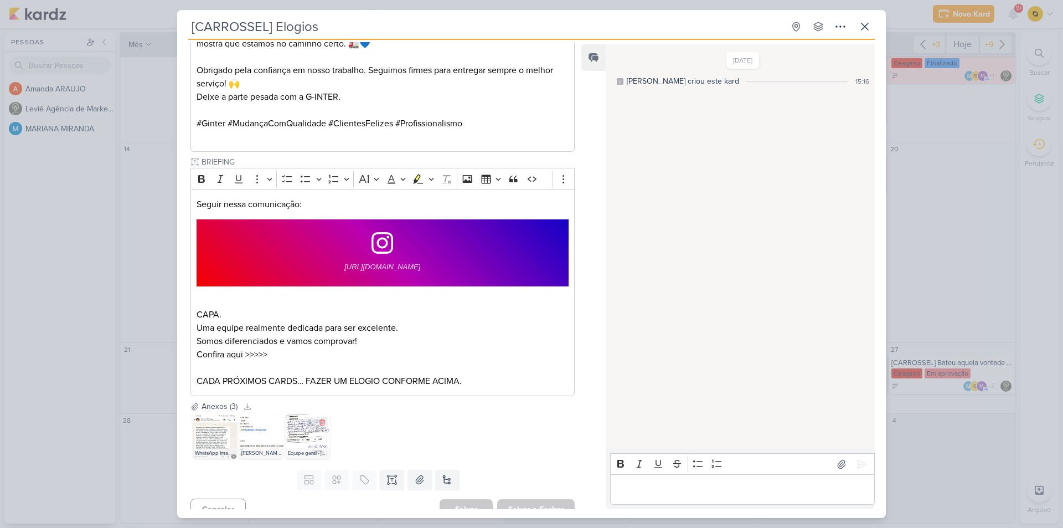
click at [312, 419] on img at bounding box center [308, 436] width 44 height 44
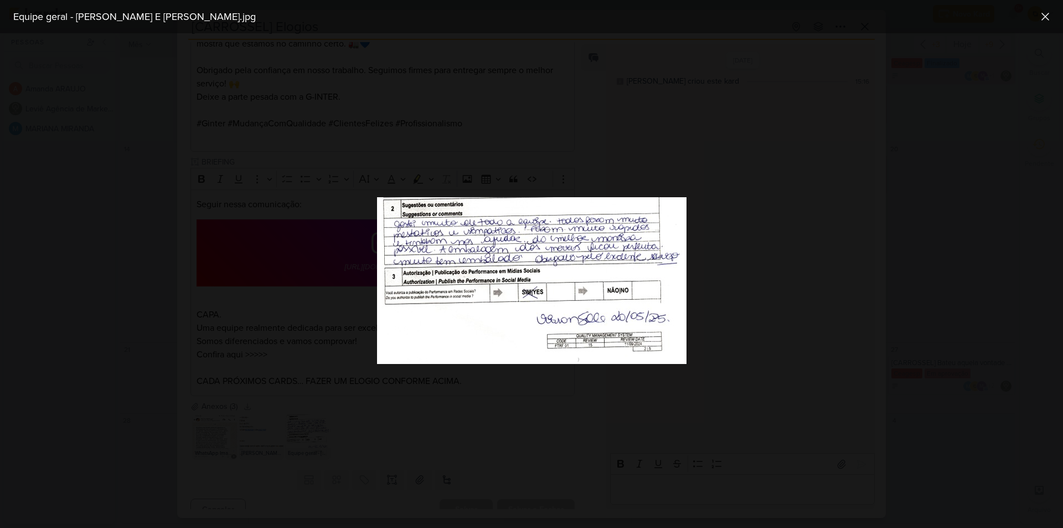
click at [310, 419] on div at bounding box center [531, 280] width 1063 height 495
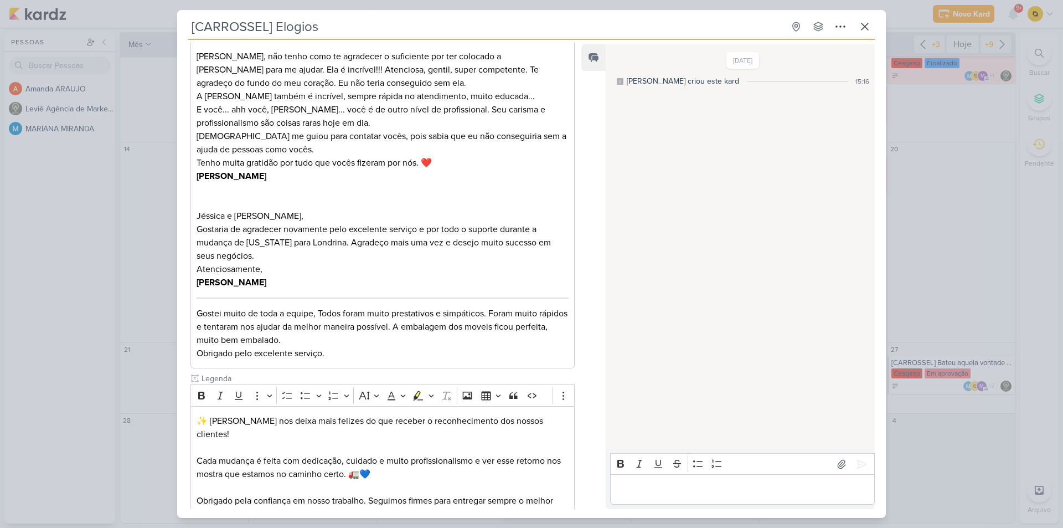
scroll to position [665, 0]
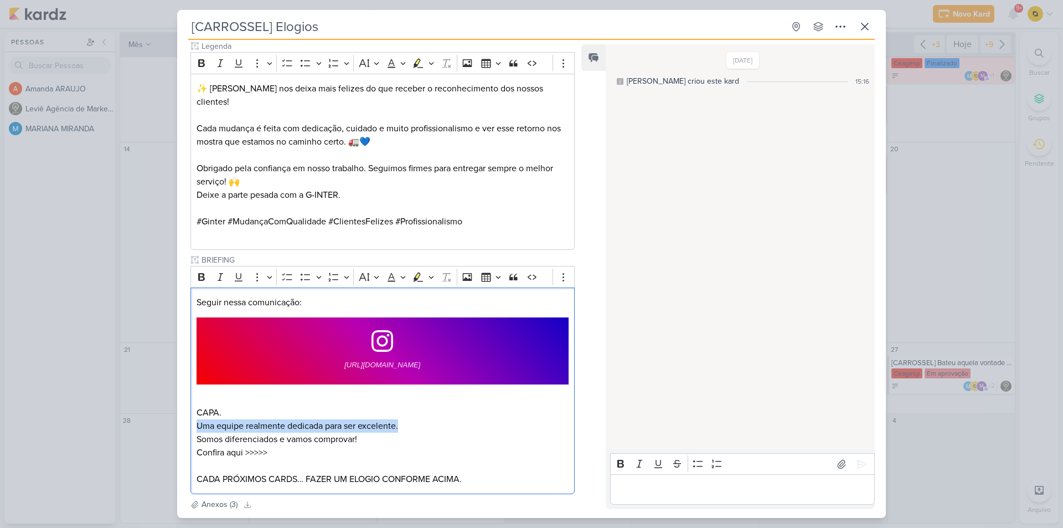
drag, startPoint x: 378, startPoint y: 408, endPoint x: 183, endPoint y: 415, distance: 195.1
drag, startPoint x: 336, startPoint y: 424, endPoint x: 167, endPoint y: 426, distance: 168.4
click at [167, 426] on div "[CARROSSEL] Elogios Criado por MARIANA" at bounding box center [531, 264] width 1063 height 528
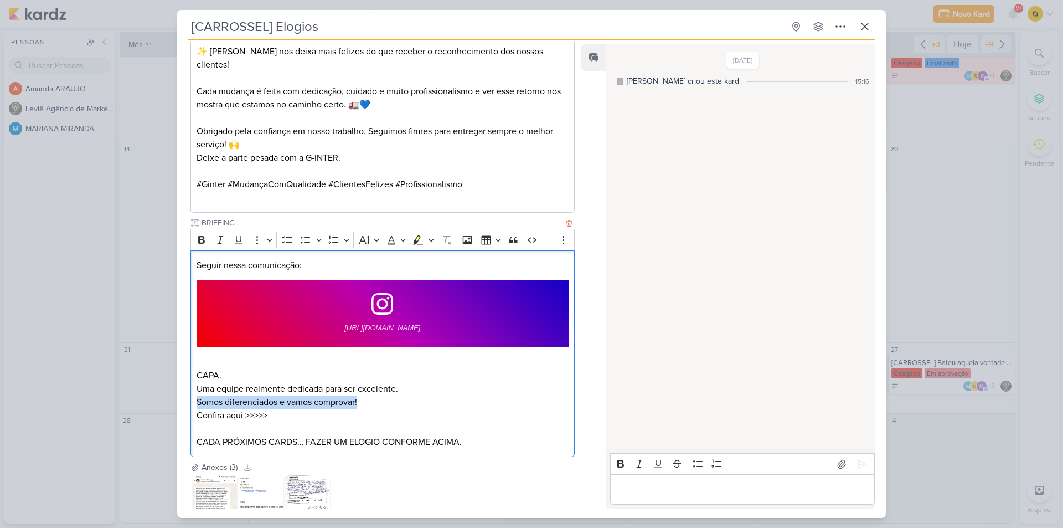
scroll to position [763, 0]
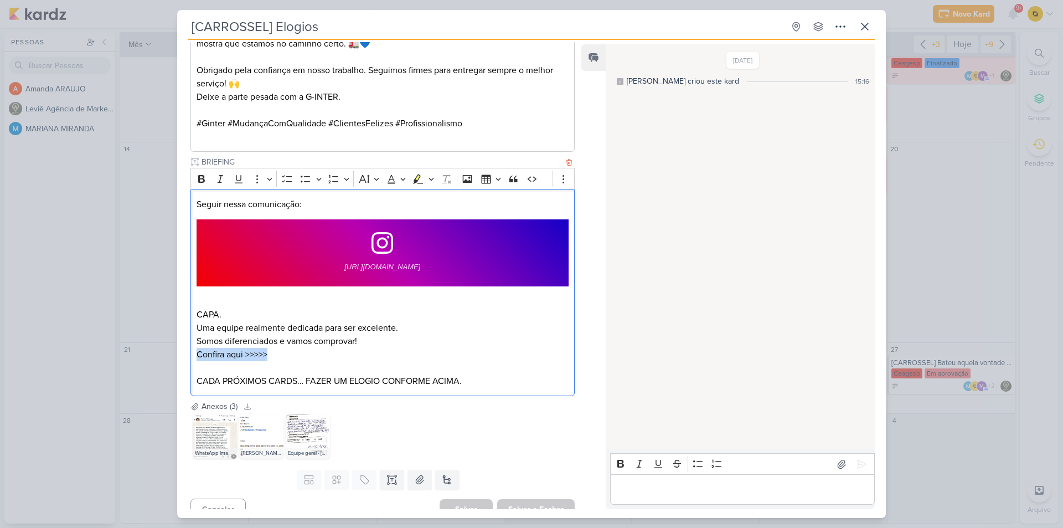
drag, startPoint x: 273, startPoint y: 339, endPoint x: 199, endPoint y: 336, distance: 73.7
click at [199, 348] on p "Confira aqui >>>>>" at bounding box center [383, 354] width 372 height 13
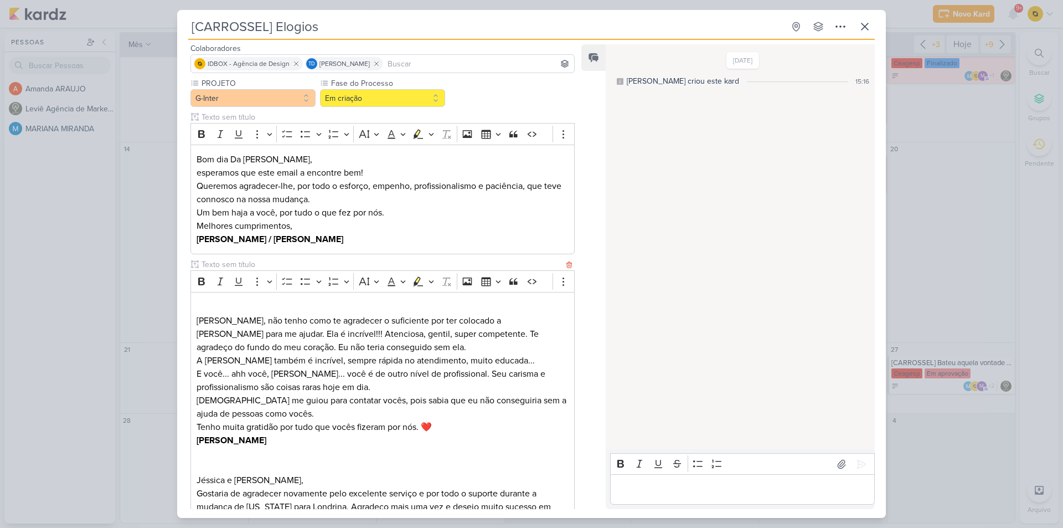
scroll to position [0, 0]
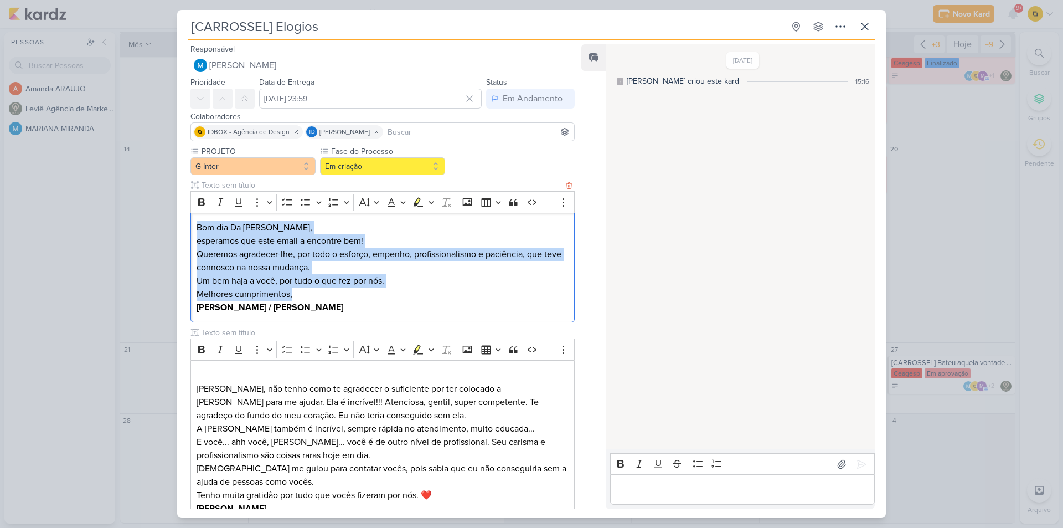
drag, startPoint x: 196, startPoint y: 228, endPoint x: 353, endPoint y: 292, distance: 169.9
click at [353, 292] on div "Bom dia Da [PERSON_NAME], esperamos que este email a encontre bem! Queremos agr…" at bounding box center [383, 268] width 384 height 110
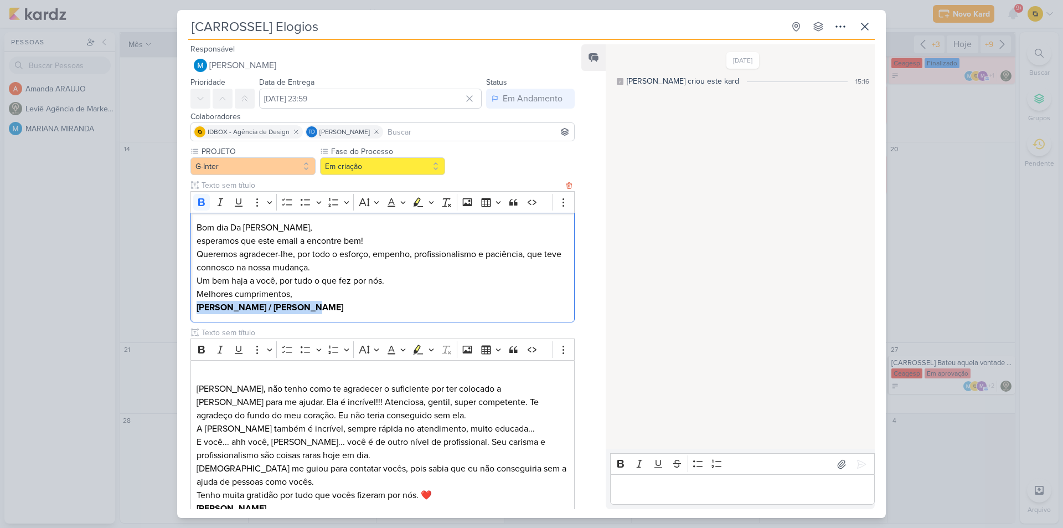
drag, startPoint x: 297, startPoint y: 309, endPoint x: 194, endPoint y: 312, distance: 103.0
click at [194, 312] on div "Bom dia Da [PERSON_NAME], esperamos que este email a encontre bem! Queremos agr…" at bounding box center [383, 268] width 384 height 110
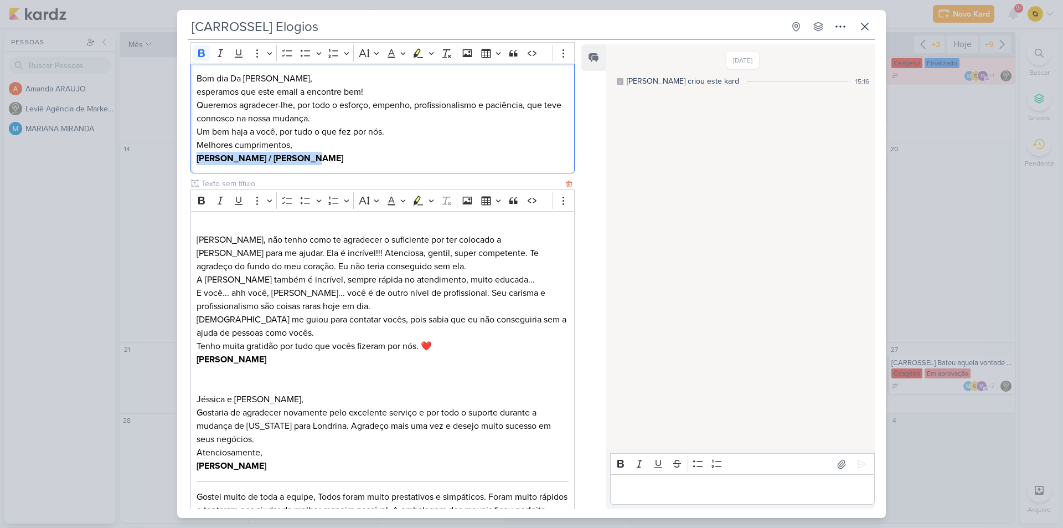
scroll to position [222, 0]
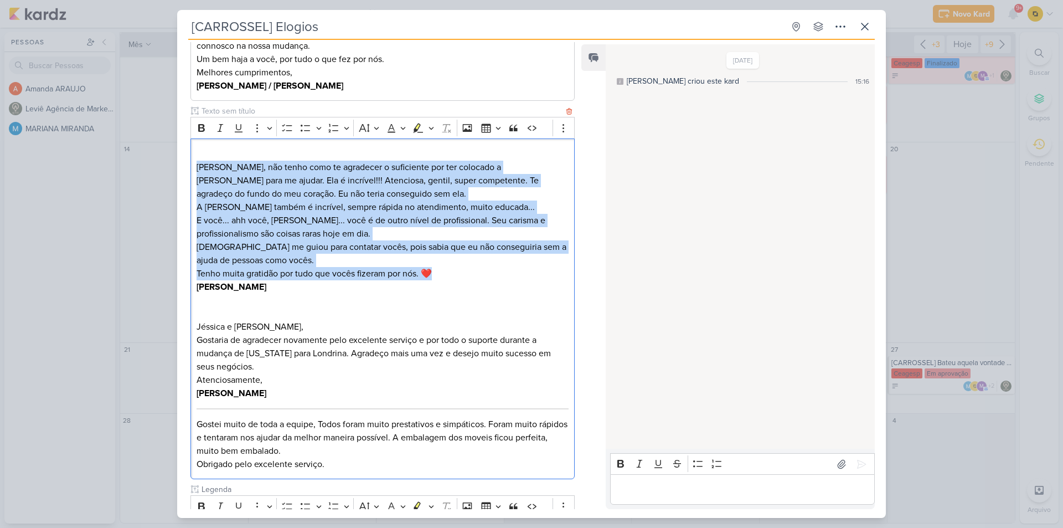
drag, startPoint x: 197, startPoint y: 166, endPoint x: 430, endPoint y: 272, distance: 256.3
click at [430, 272] on div "⁠⁠⁠⁠⁠⁠⁠ [PERSON_NAME], não tenho como te agradecer o suficiente por ter colocad…" at bounding box center [383, 308] width 384 height 341
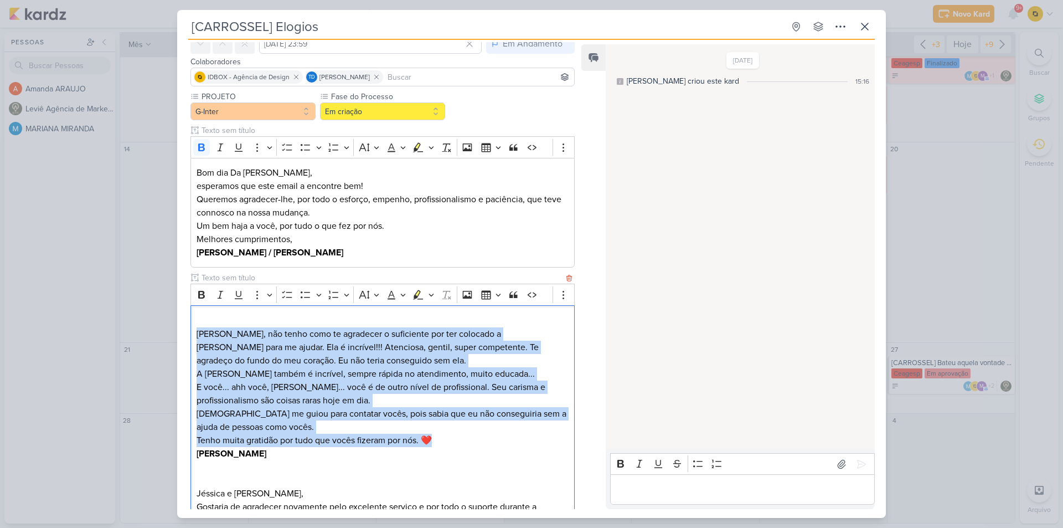
scroll to position [111, 0]
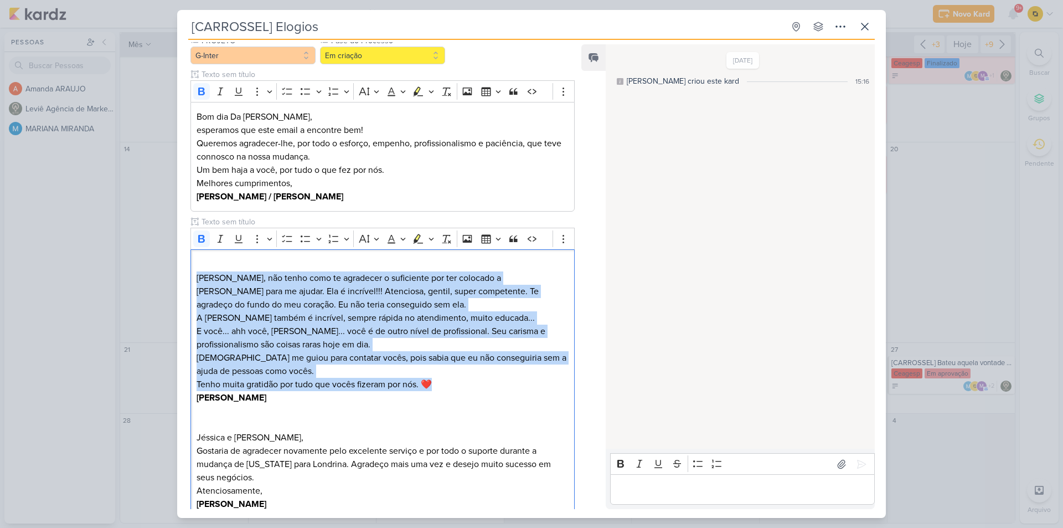
drag, startPoint x: 264, startPoint y: 394, endPoint x: 188, endPoint y: 400, distance: 76.1
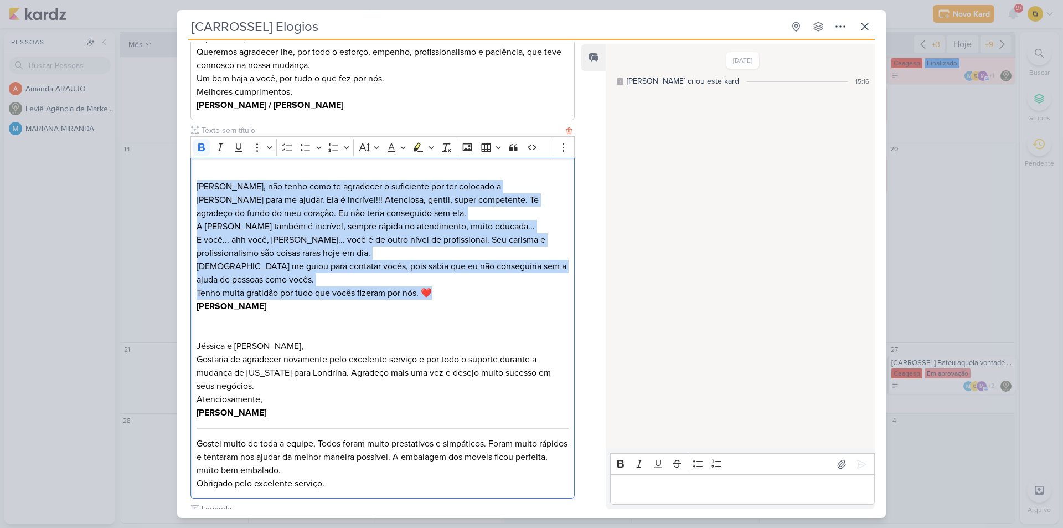
scroll to position [222, 0]
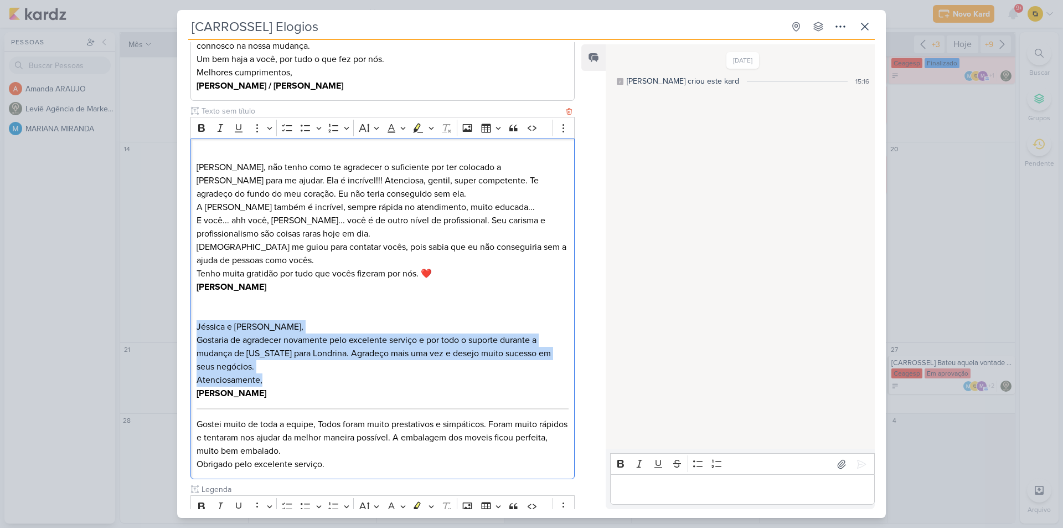
drag, startPoint x: 270, startPoint y: 380, endPoint x: 195, endPoint y: 323, distance: 94.5
click at [195, 323] on div "[PERSON_NAME], não tenho como te agradecer o suficiente por ter colocado a [PER…" at bounding box center [383, 308] width 384 height 341
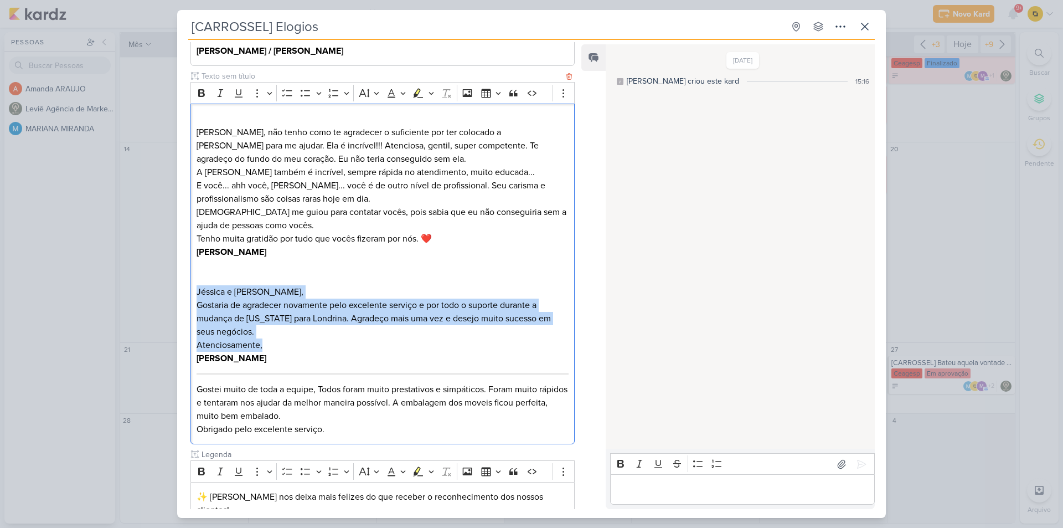
scroll to position [277, 0]
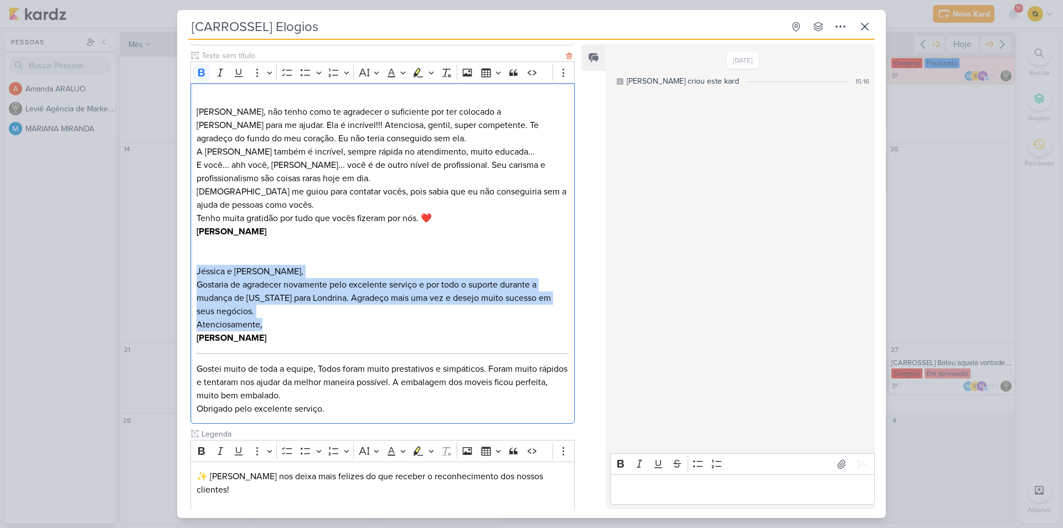
drag, startPoint x: 258, startPoint y: 336, endPoint x: 194, endPoint y: 338, distance: 63.2
click at [194, 338] on div "[PERSON_NAME], não tenho como te agradecer o suficiente por ter colocado a [PER…" at bounding box center [383, 253] width 384 height 341
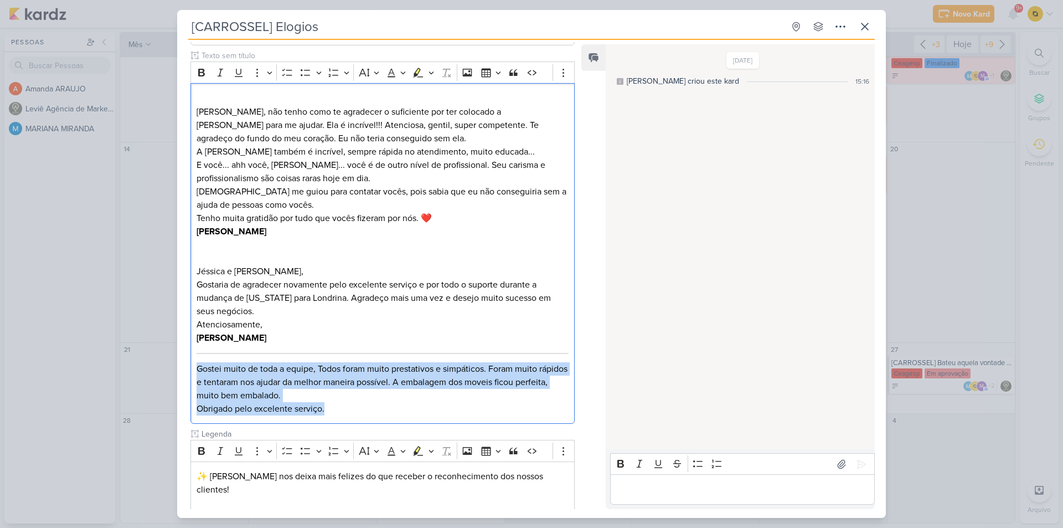
drag, startPoint x: 338, startPoint y: 406, endPoint x: 177, endPoint y: 368, distance: 165.0
click at [177, 370] on div "[CARROSSEL] Elogios Criado por MARIANA" at bounding box center [531, 264] width 1063 height 528
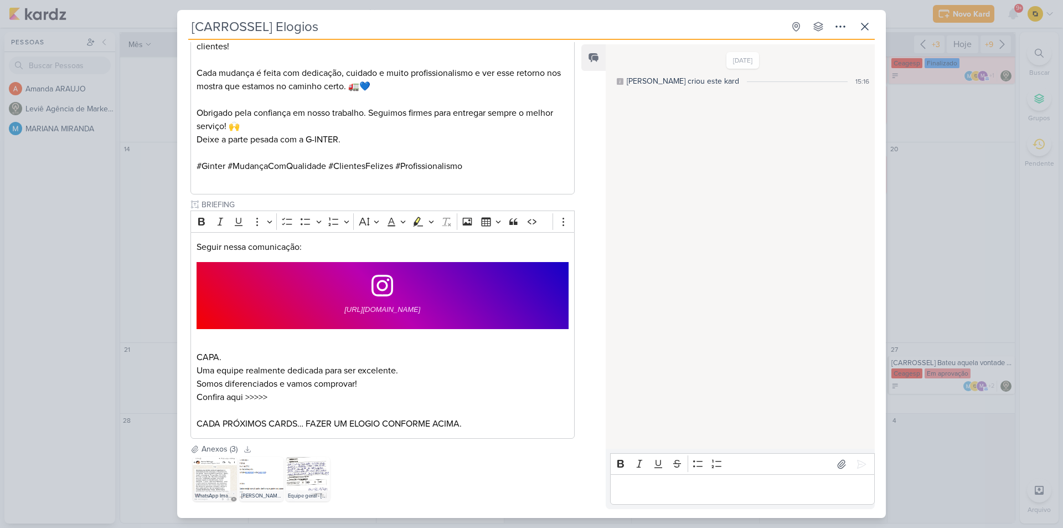
scroll to position [763, 0]
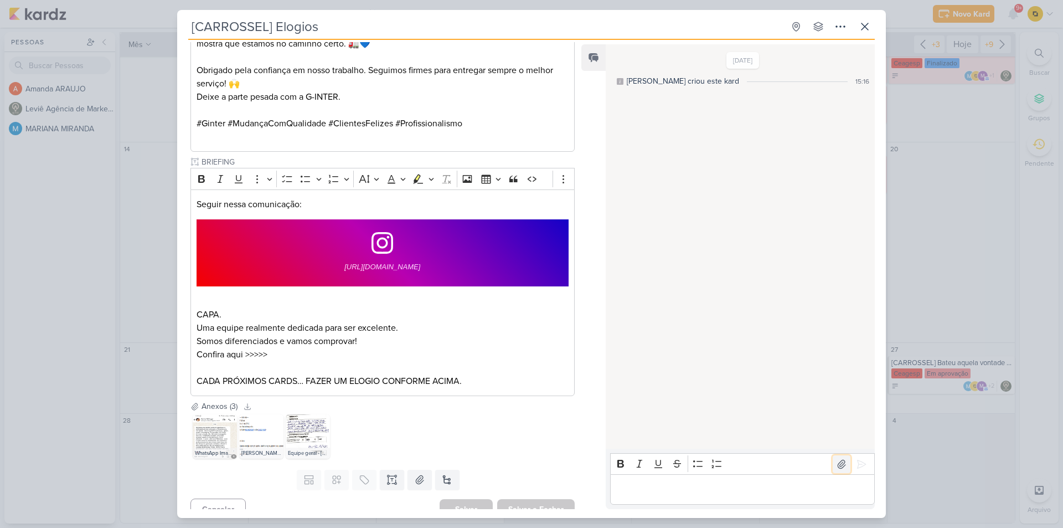
click at [840, 466] on icon at bounding box center [842, 464] width 8 height 8
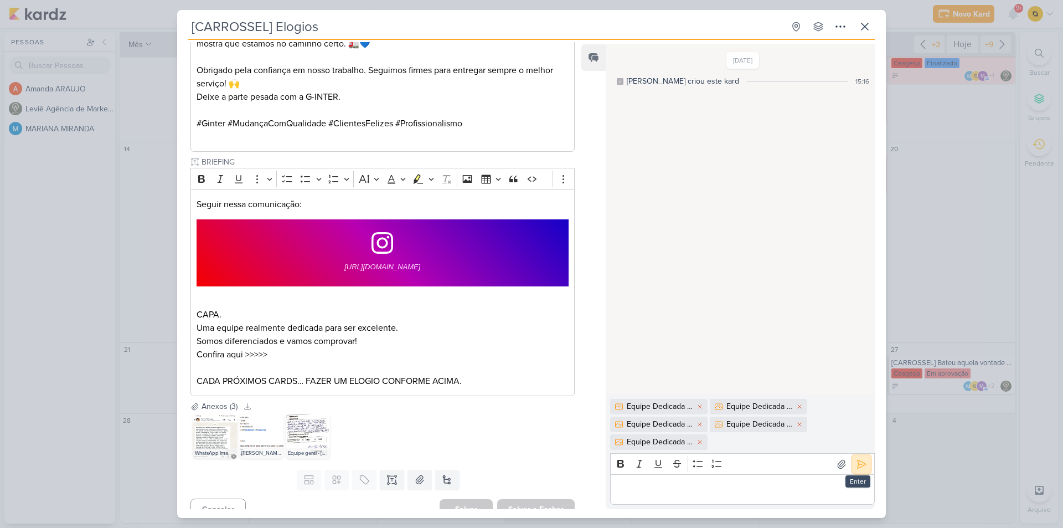
click at [856, 462] on icon at bounding box center [861, 464] width 11 height 11
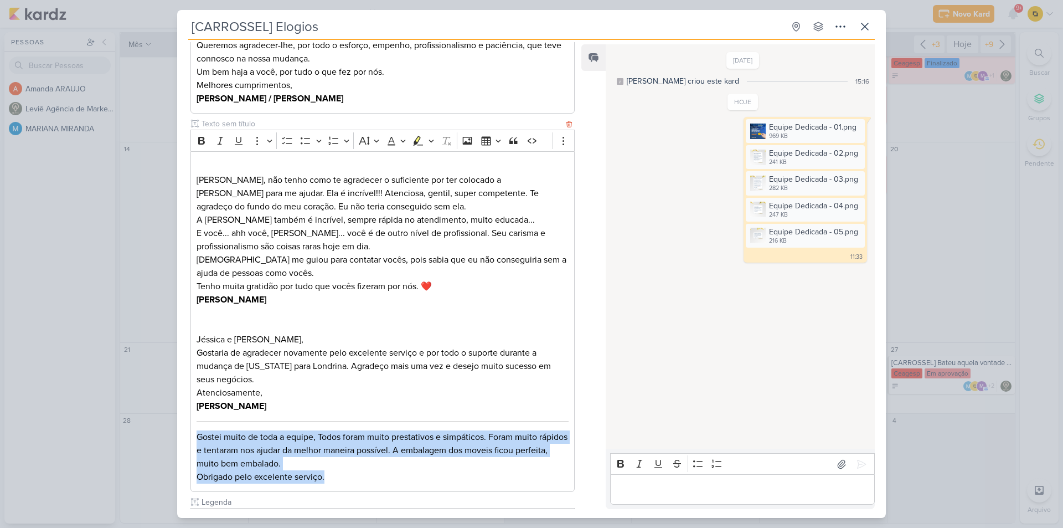
scroll to position [0, 0]
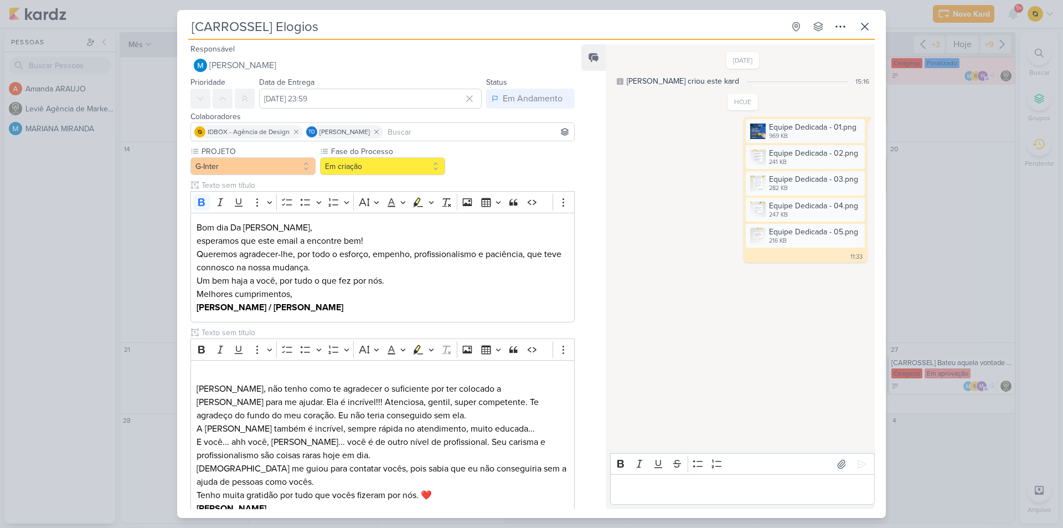
click at [377, 173] on button "Em criação" at bounding box center [382, 166] width 125 height 18
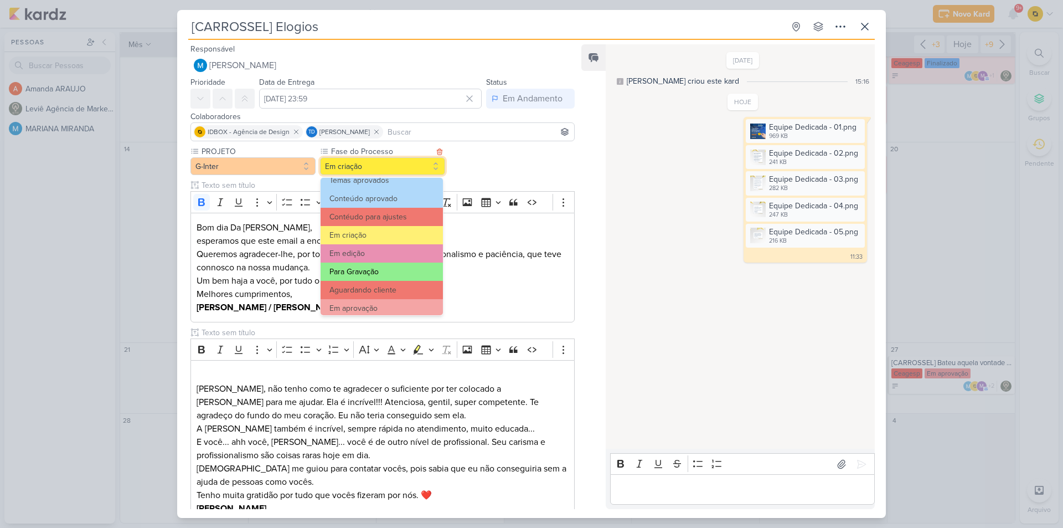
scroll to position [55, 0]
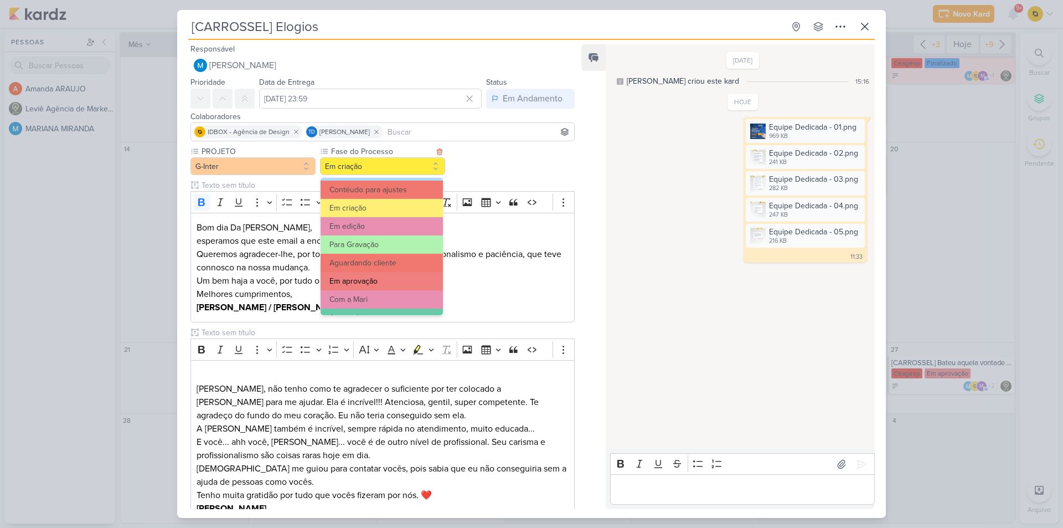
click at [392, 279] on button "Em aprovação" at bounding box center [382, 281] width 122 height 18
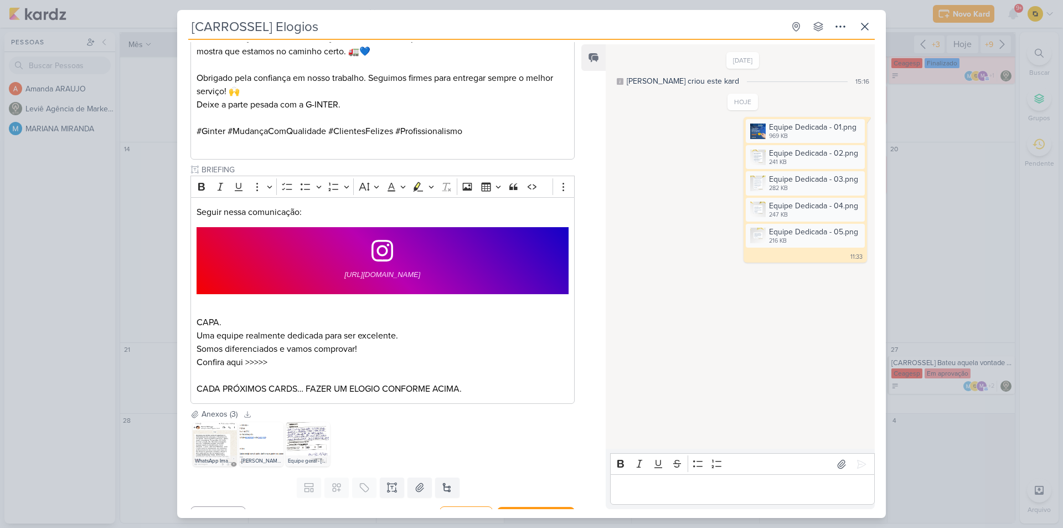
scroll to position [763, 0]
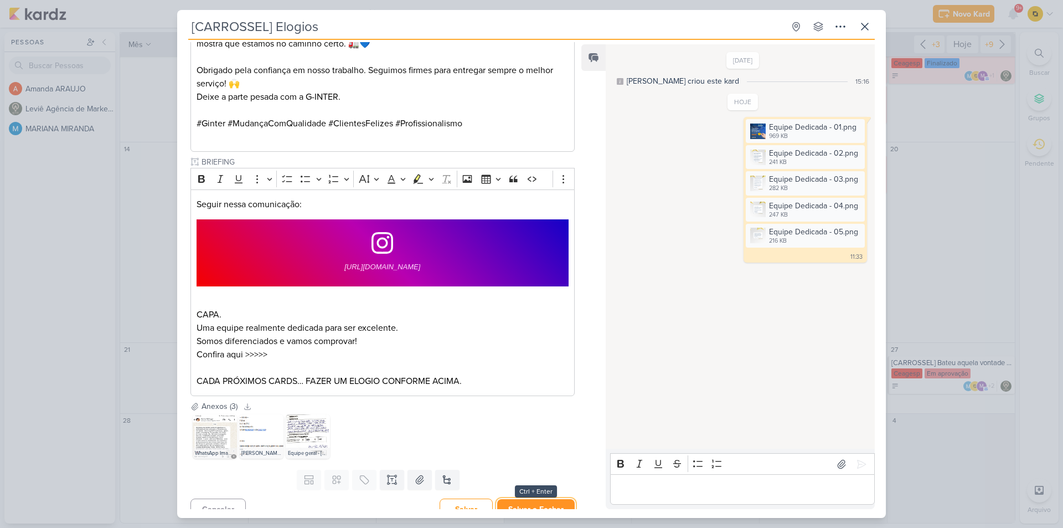
click at [516, 503] on button "Salvar e Fechar" at bounding box center [536, 509] width 78 height 20
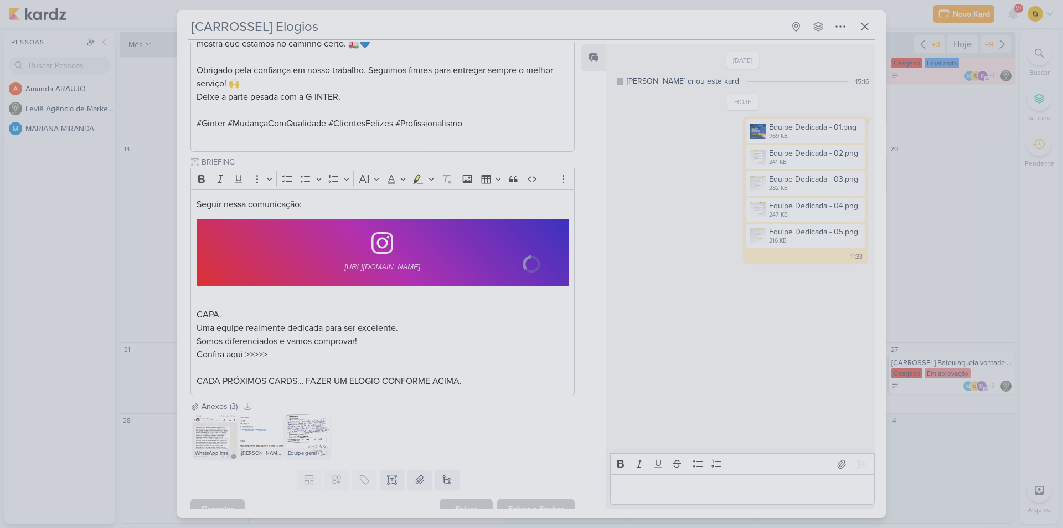
scroll to position [762, 0]
